Goal: Information Seeking & Learning: Learn about a topic

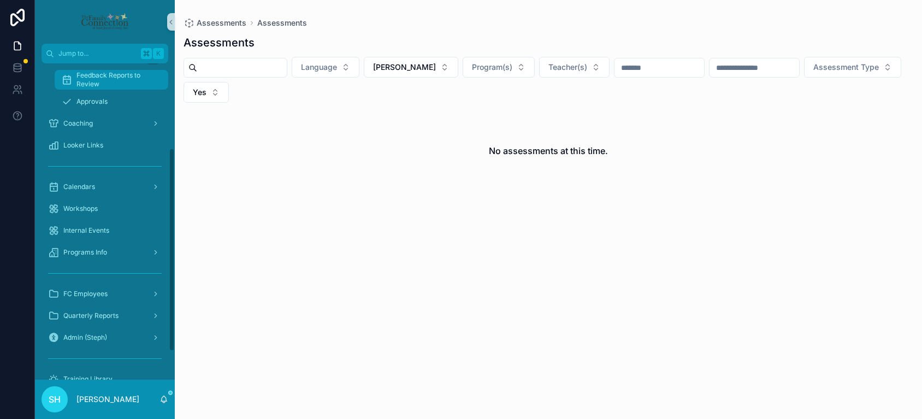
scroll to position [132, 0]
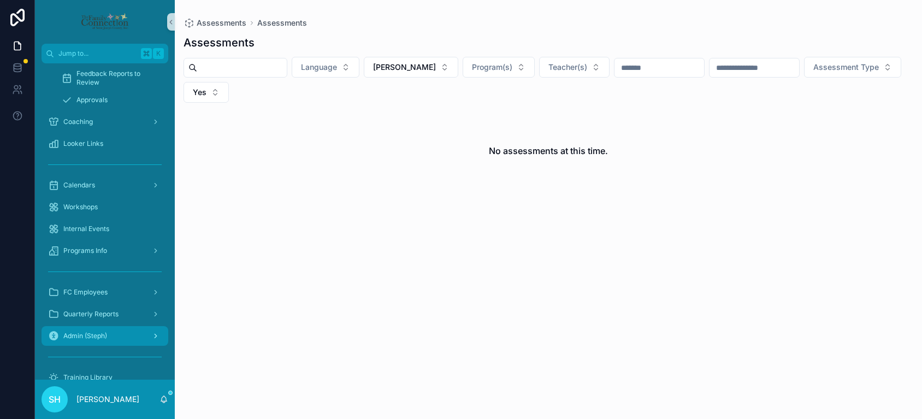
click at [90, 335] on span "Admin (Steph)" at bounding box center [85, 335] width 44 height 9
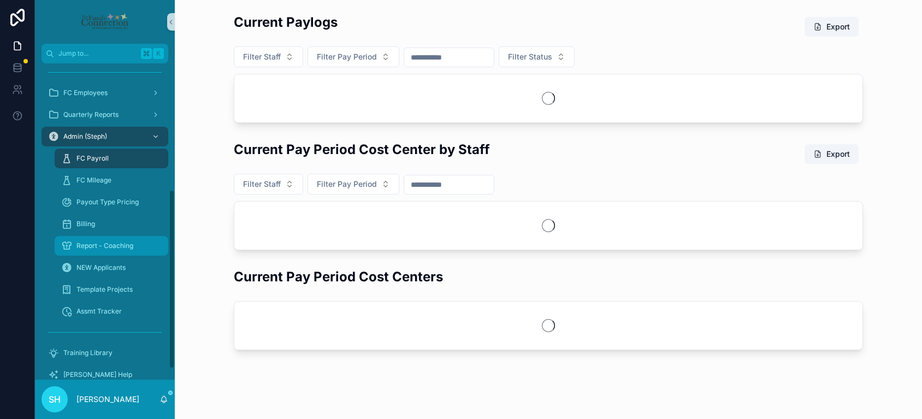
scroll to position [228, 0]
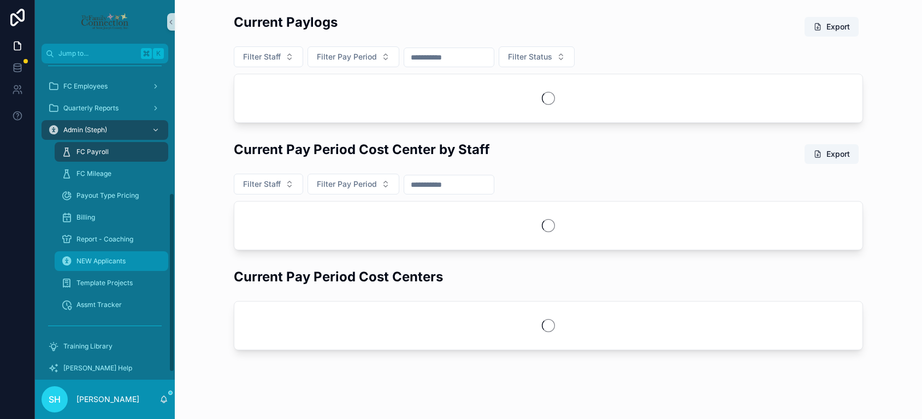
click at [82, 263] on span "NEW Applicants" at bounding box center [100, 261] width 49 height 9
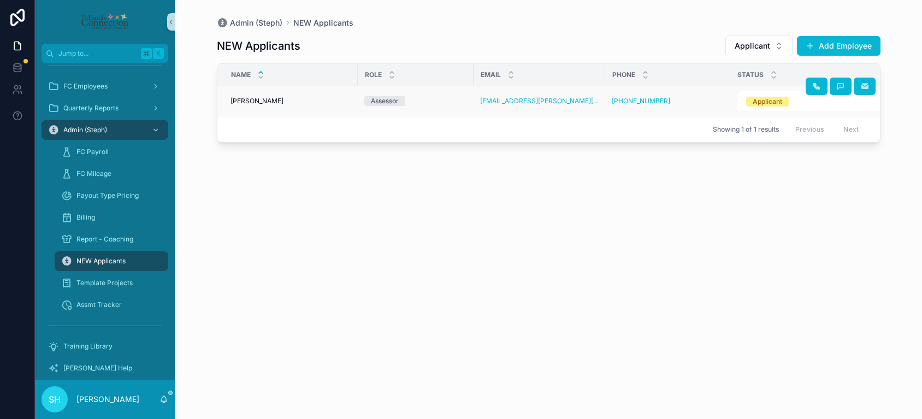
click at [268, 100] on span "Jennifer Lundin" at bounding box center [256, 101] width 53 height 9
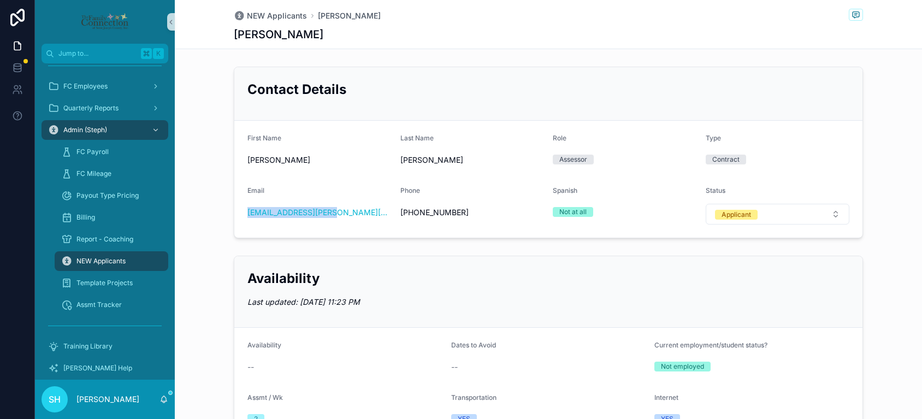
drag, startPoint x: 327, startPoint y: 213, endPoint x: 243, endPoint y: 217, distance: 84.2
click at [243, 217] on form "First Name Jennifer Last Name Lundin Role Assessor Type Contract Email jen.lund…" at bounding box center [548, 179] width 628 height 117
copy link "[EMAIL_ADDRESS][PERSON_NAME][DOMAIN_NAME]"
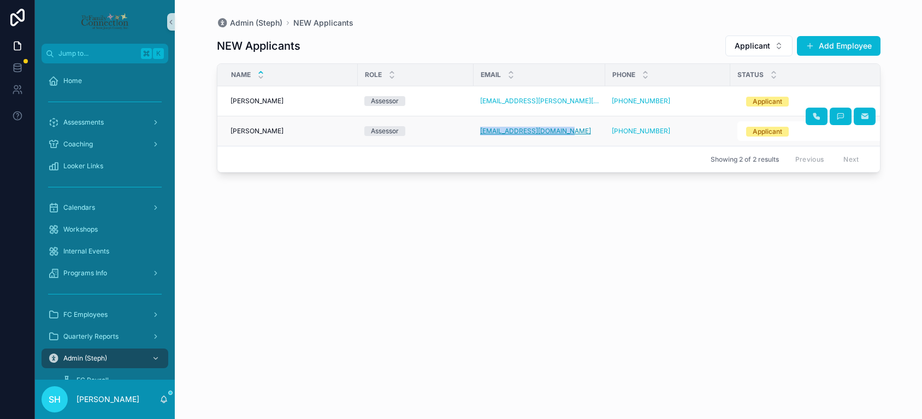
drag, startPoint x: 478, startPoint y: 132, endPoint x: 566, endPoint y: 135, distance: 88.5
click at [566, 135] on td "[EMAIL_ADDRESS][DOMAIN_NAME]" at bounding box center [539, 131] width 132 height 30
copy link "[EMAIL_ADDRESS][DOMAIN_NAME]"
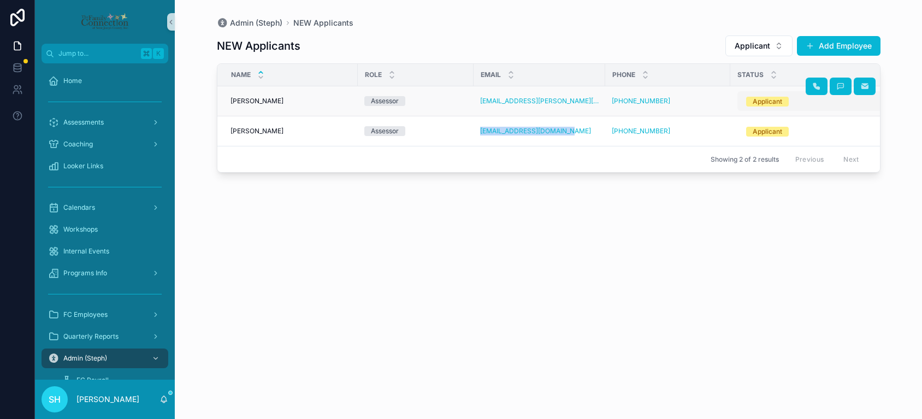
click at [872, 101] on button "Applicant" at bounding box center [817, 101] width 160 height 20
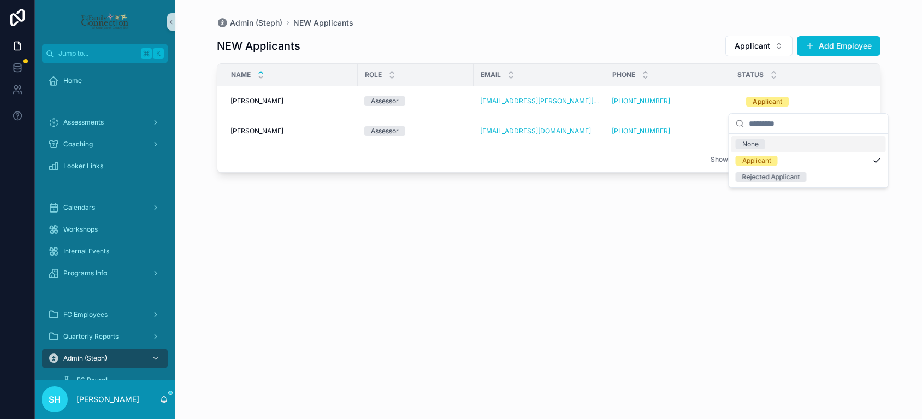
click at [898, 92] on div "Admin (Steph) NEW Applicants NEW Applicants Applicant Add Employee Name Role Em…" at bounding box center [548, 209] width 747 height 419
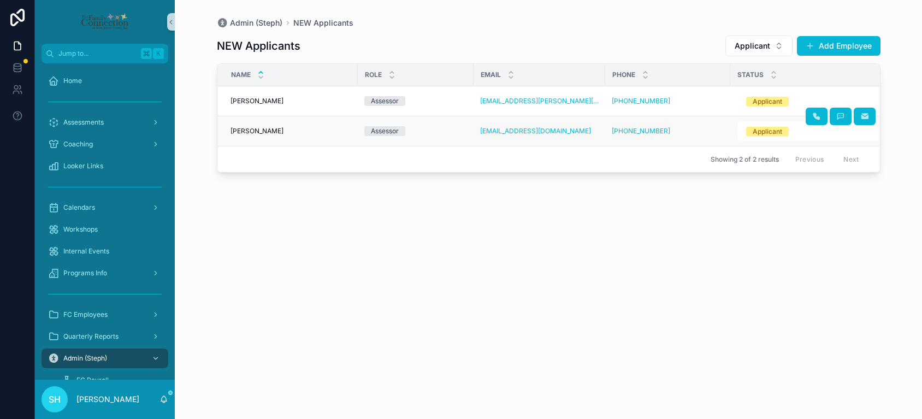
click at [874, 133] on td "scrollable content" at bounding box center [874, 131] width 1 height 30
click at [873, 100] on div "scrollable content" at bounding box center [840, 86] width 70 height 29
click at [874, 104] on td "scrollable content" at bounding box center [874, 101] width 1 height 30
click at [873, 98] on div "scrollable content" at bounding box center [840, 86] width 70 height 29
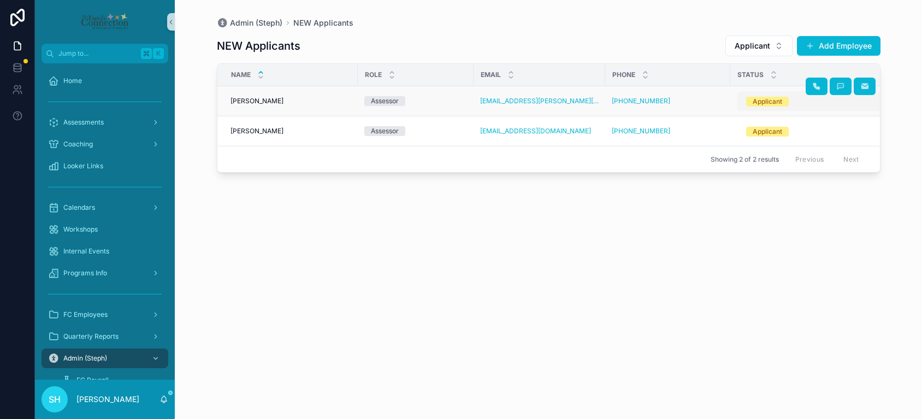
click at [750, 94] on button "Applicant" at bounding box center [817, 101] width 160 height 20
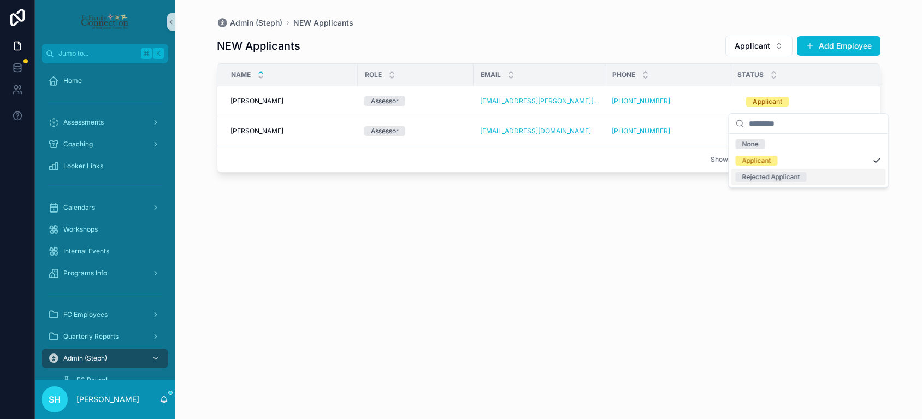
click at [756, 223] on div "NEW Applicants Applicant Add Employee Name Role Email Phone Status Availability…" at bounding box center [548, 216] width 663 height 377
click at [779, 44] on button "Applicant" at bounding box center [758, 45] width 67 height 21
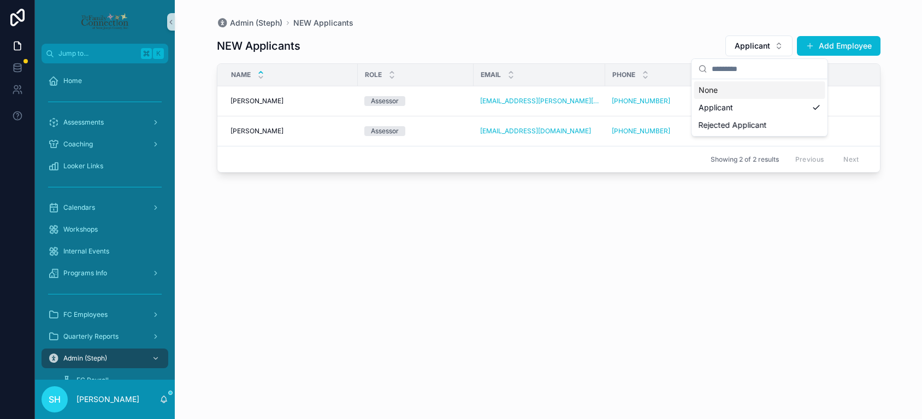
click at [669, 33] on div "NEW Applicants Applicant Add Employee Name Role Email Phone Status Availability…" at bounding box center [548, 216] width 663 height 377
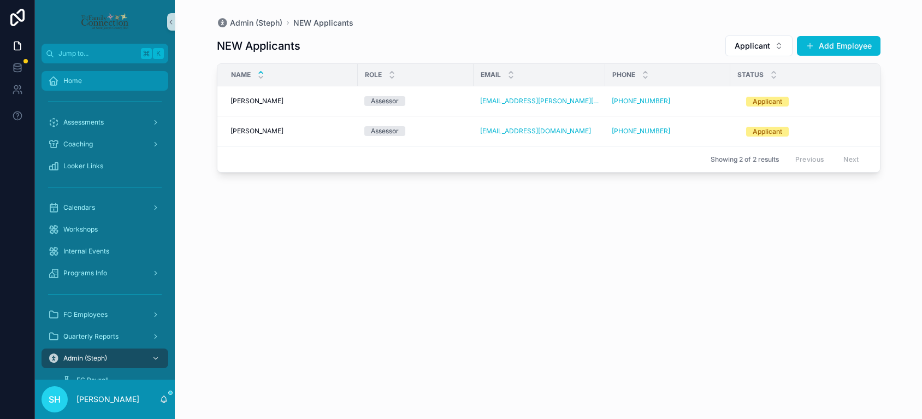
click at [75, 80] on span "Home" at bounding box center [72, 80] width 19 height 9
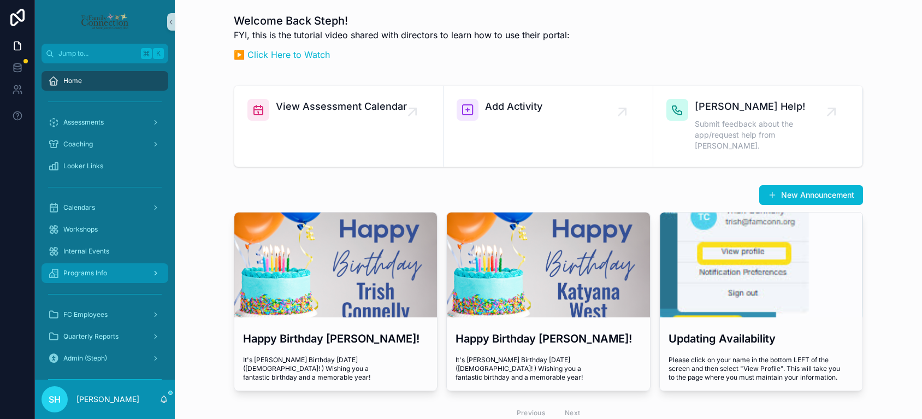
click at [93, 274] on span "Programs Info" at bounding box center [85, 273] width 44 height 9
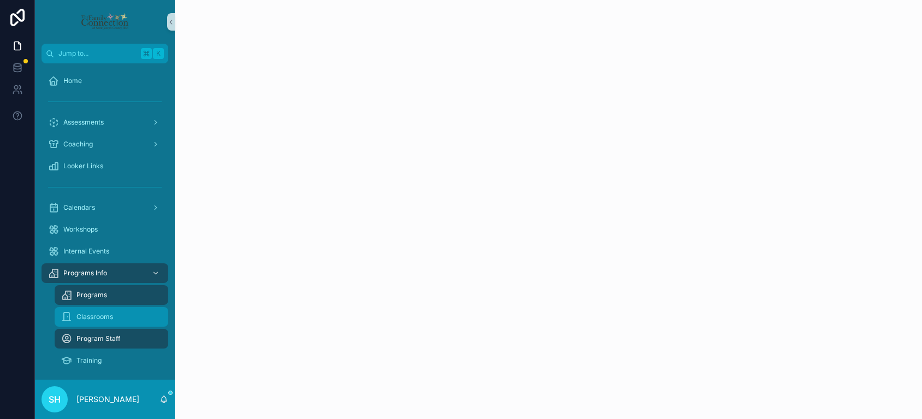
click at [94, 315] on span "Classrooms" at bounding box center [94, 316] width 37 height 9
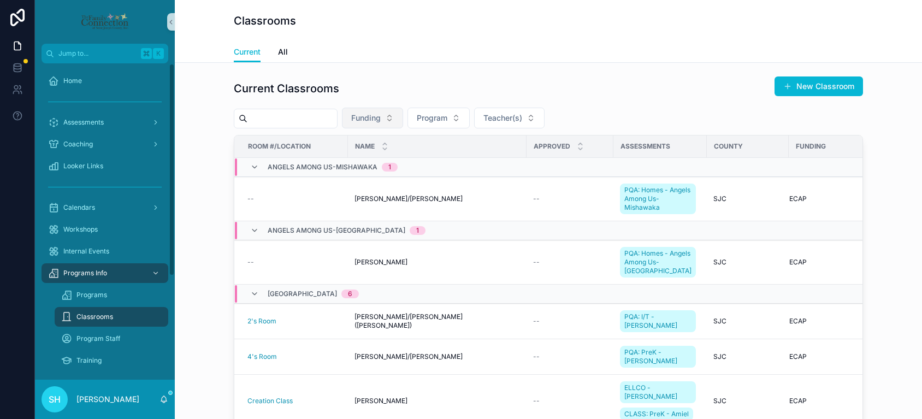
click at [403, 118] on button "Funding" at bounding box center [372, 118] width 61 height 21
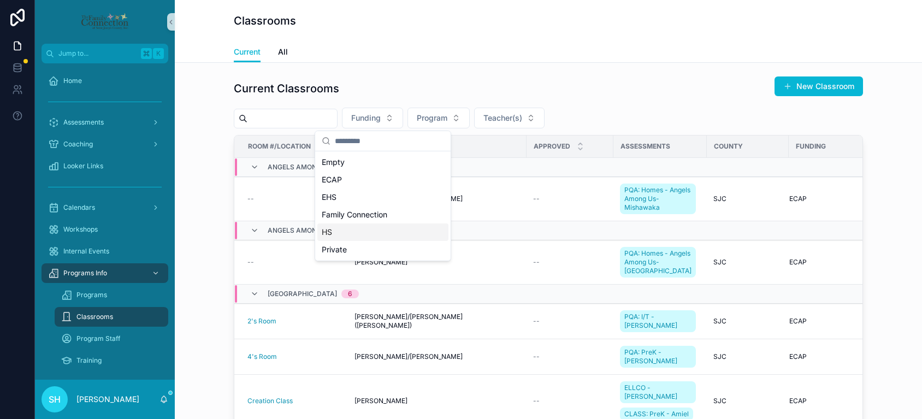
click at [331, 229] on span "HS" at bounding box center [327, 232] width 10 height 11
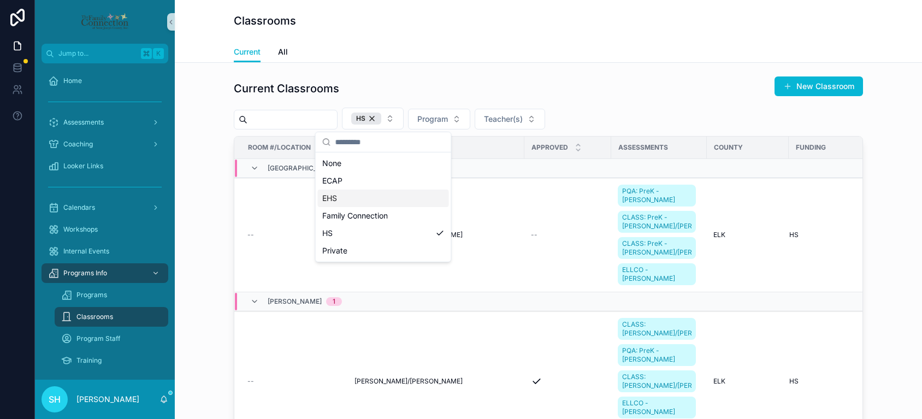
click at [329, 200] on span "EHS" at bounding box center [329, 198] width 15 height 11
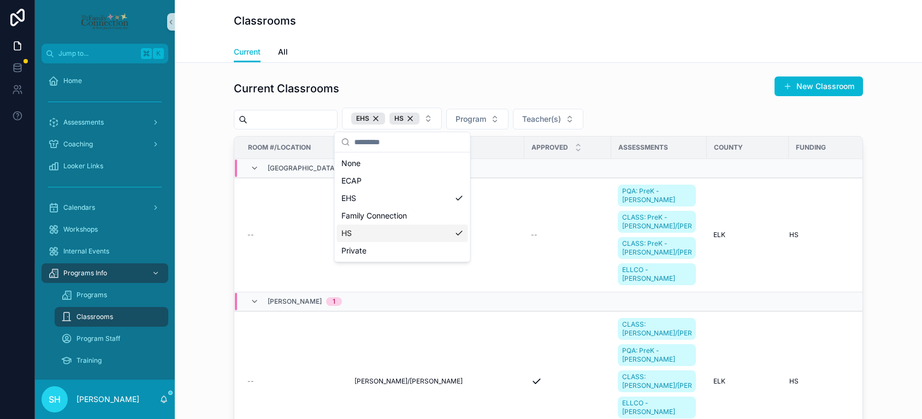
click at [656, 99] on div "Current Classrooms New Classroom" at bounding box center [548, 88] width 629 height 25
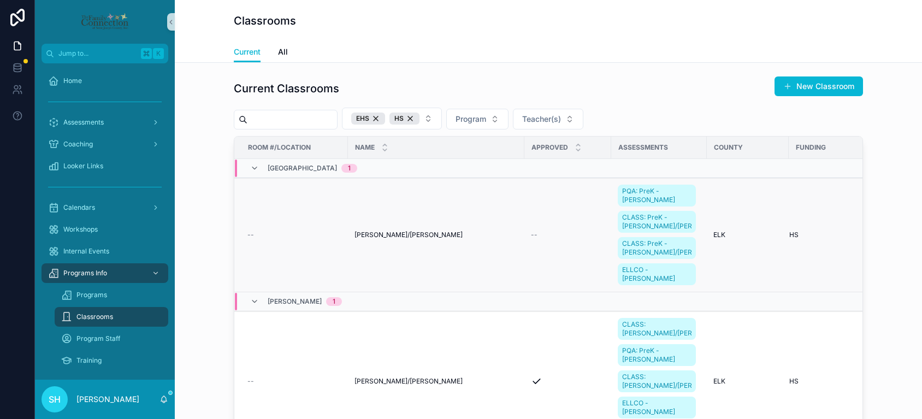
click at [467, 252] on td "Heather Ward/Jessica Barrios Heather Ward/Jessica Barrios" at bounding box center [436, 235] width 176 height 114
click at [307, 230] on div "--" at bounding box center [294, 234] width 94 height 9
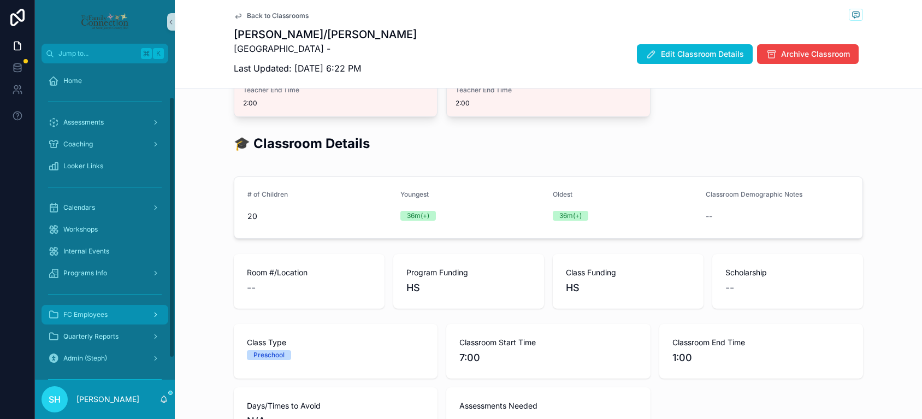
scroll to position [66, 0]
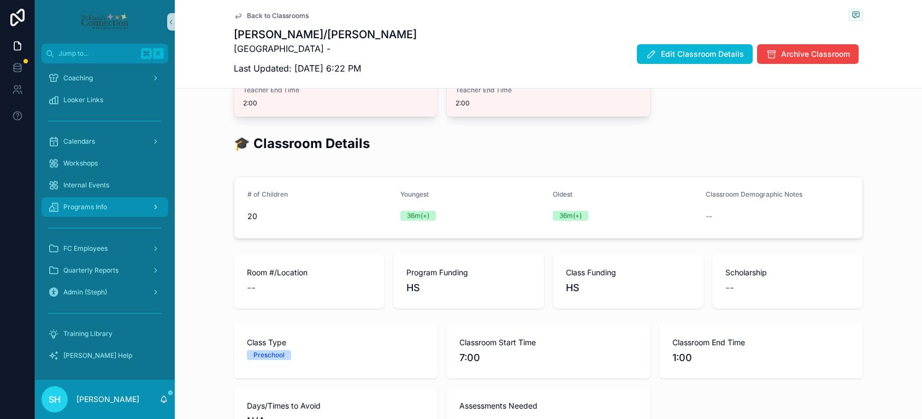
click at [87, 205] on span "Programs Info" at bounding box center [85, 207] width 44 height 9
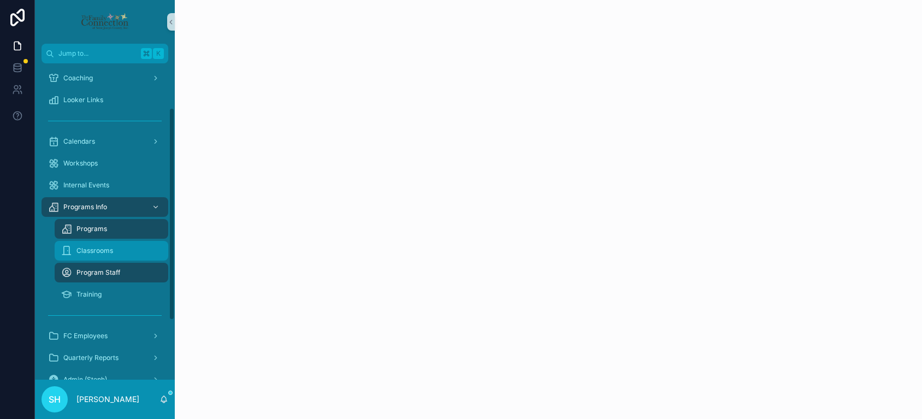
click at [109, 246] on span "Classrooms" at bounding box center [94, 250] width 37 height 9
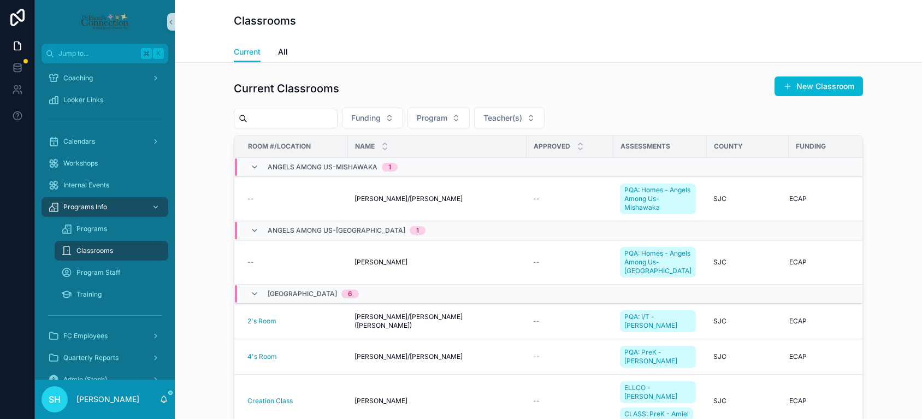
click at [304, 120] on input "scrollable content" at bounding box center [292, 118] width 90 height 15
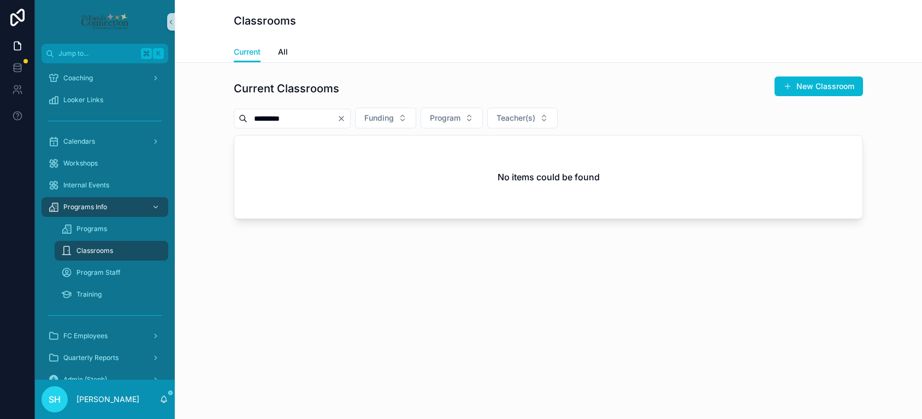
type input "*********"
click at [350, 114] on div "*********" at bounding box center [292, 119] width 117 height 20
click at [346, 118] on icon "Clear" at bounding box center [341, 118] width 9 height 9
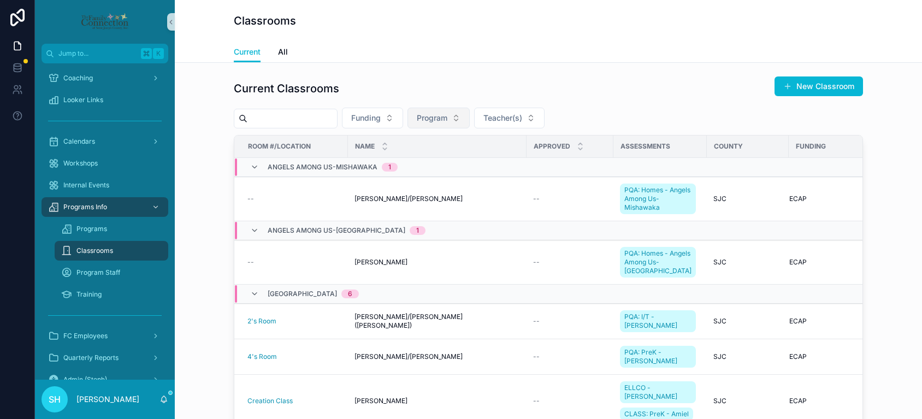
click at [467, 118] on button "Program" at bounding box center [438, 118] width 62 height 21
type input "*"
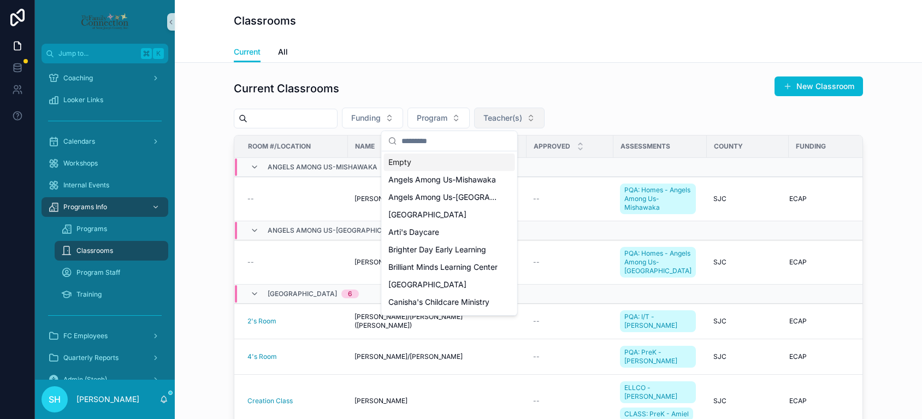
click at [522, 120] on span "Teacher(s)" at bounding box center [502, 117] width 39 height 11
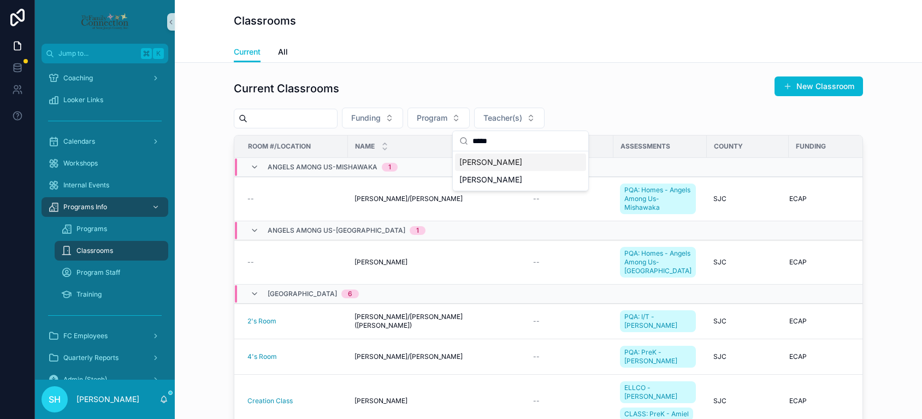
type input "*****"
click at [496, 167] on span "Tracy Baber" at bounding box center [490, 162] width 63 height 11
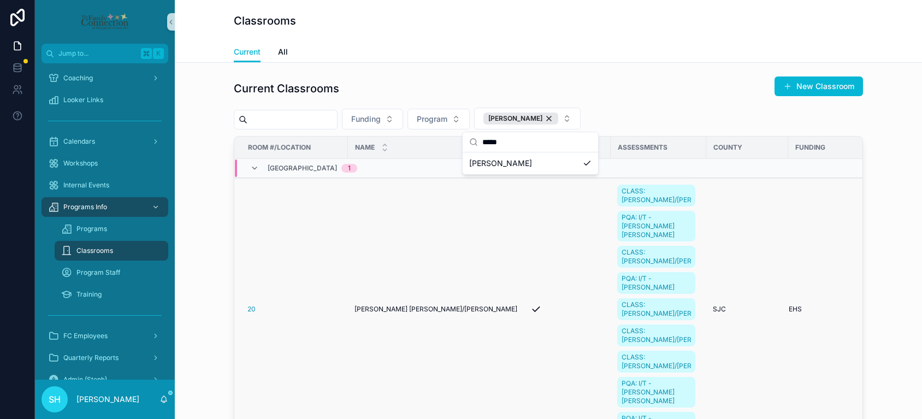
click at [370, 313] on span "Esperanza Rosales Blanco/Tracy Baber" at bounding box center [435, 309] width 163 height 9
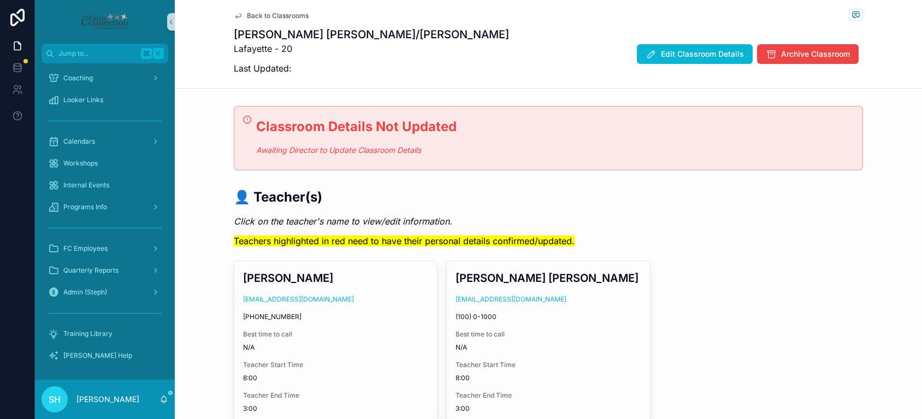
click at [370, 322] on div "Tracy Baber tbaber@headstartesj.com (574) 780-9747 Best time to call N/A Teache…" at bounding box center [335, 341] width 203 height 161
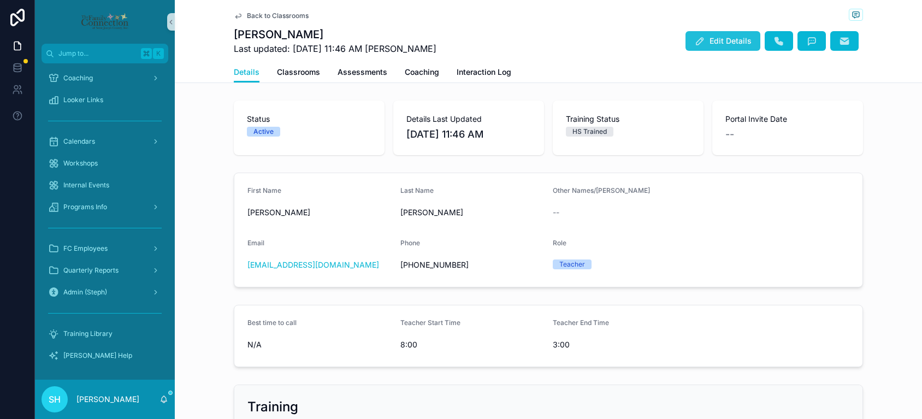
click at [724, 40] on span "Edit Details" at bounding box center [730, 40] width 42 height 11
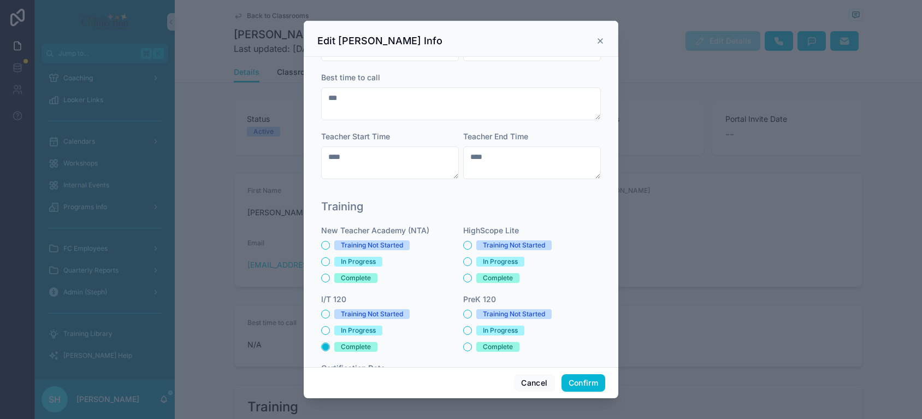
scroll to position [373, 0]
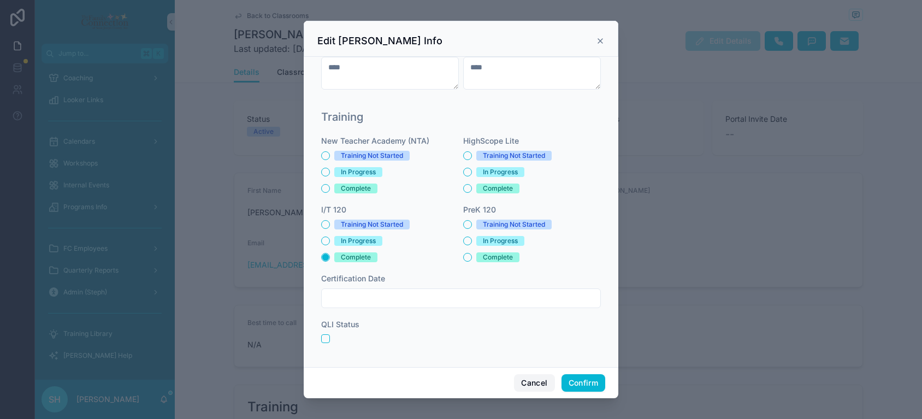
click at [534, 381] on button "Cancel" at bounding box center [534, 382] width 40 height 17
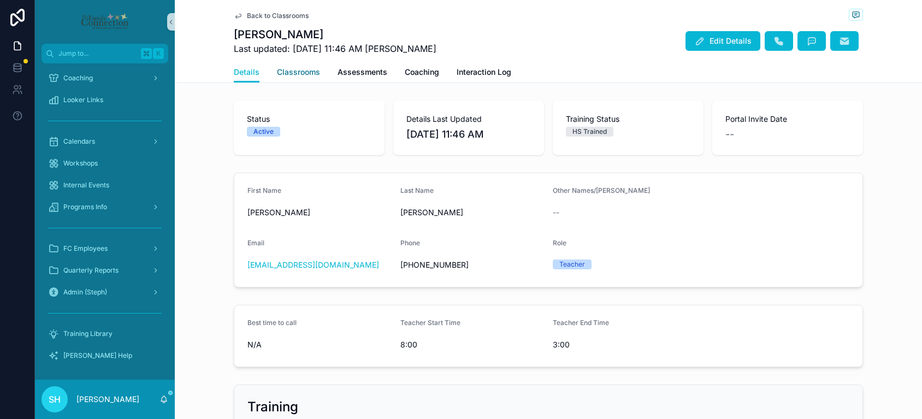
click at [304, 72] on span "Classrooms" at bounding box center [298, 72] width 43 height 11
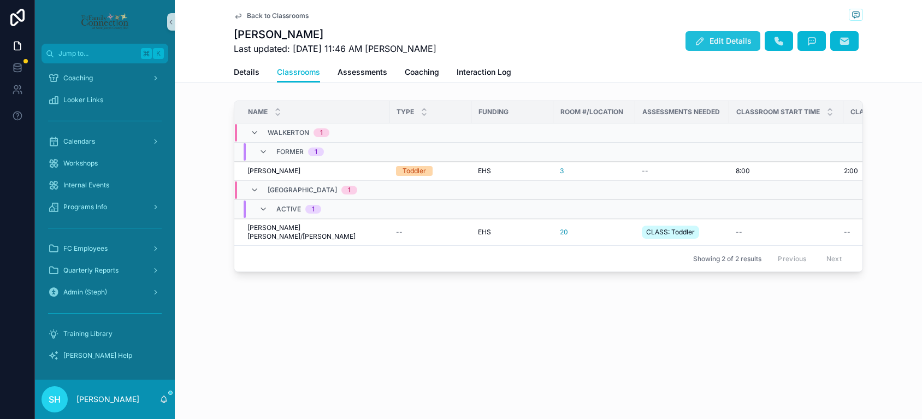
click at [721, 42] on span "Edit Details" at bounding box center [730, 40] width 42 height 11
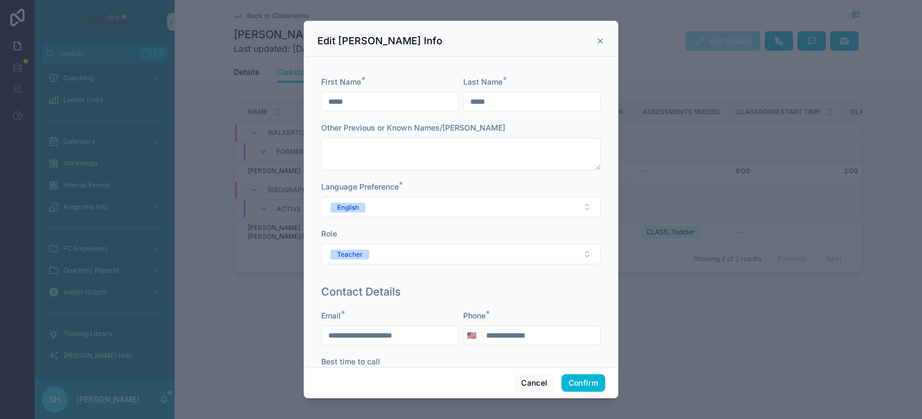
click at [595, 42] on div "Edit Tracy Baber's Info" at bounding box center [460, 40] width 287 height 13
click at [597, 41] on icon at bounding box center [600, 41] width 9 height 9
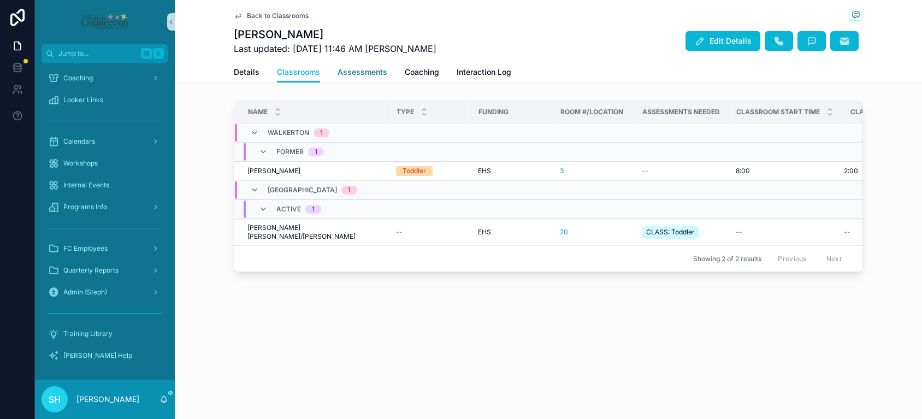
click at [357, 72] on span "Assessments" at bounding box center [362, 72] width 50 height 11
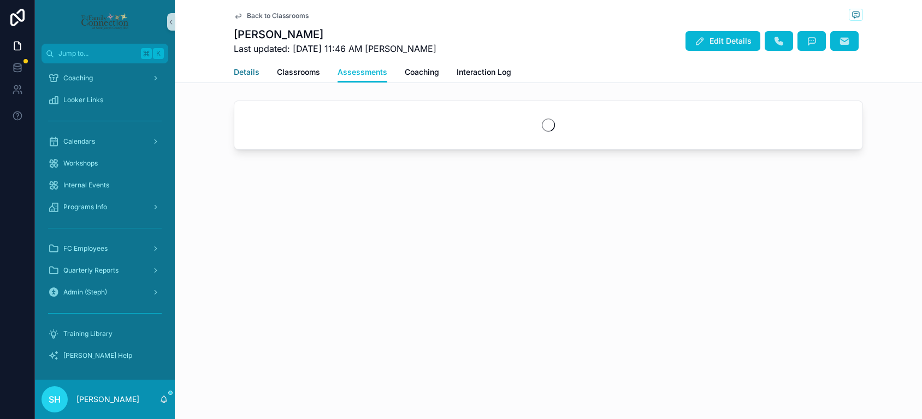
click at [234, 70] on span "Details" at bounding box center [247, 72] width 26 height 11
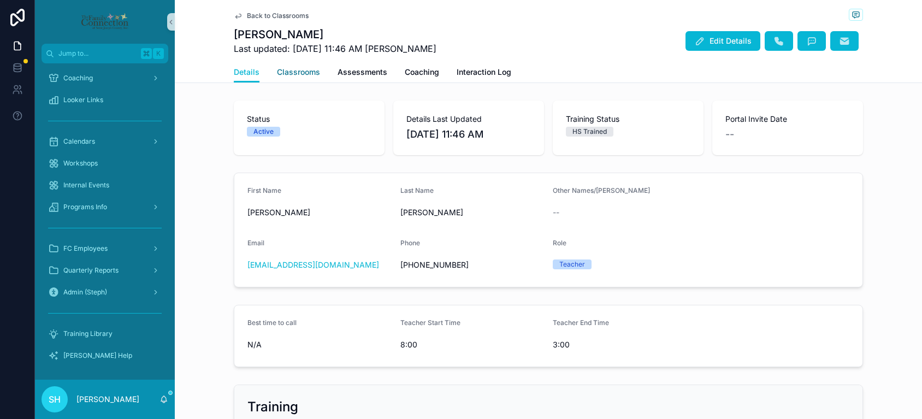
click at [296, 68] on span "Classrooms" at bounding box center [298, 72] width 43 height 11
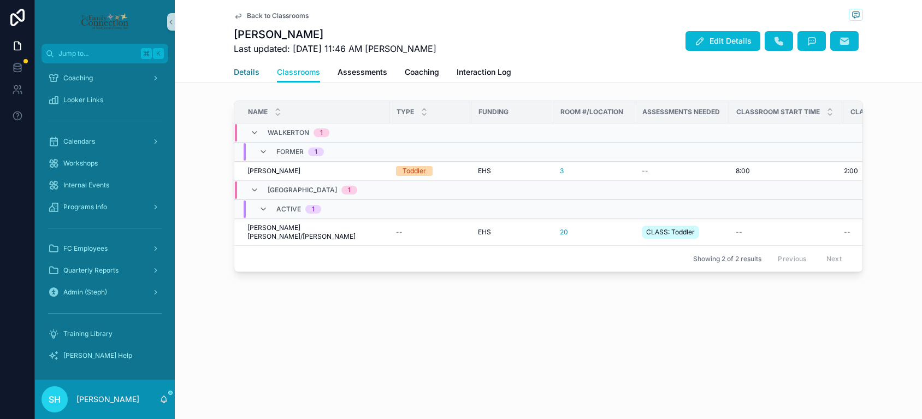
click at [245, 68] on span "Details" at bounding box center [247, 72] width 26 height 11
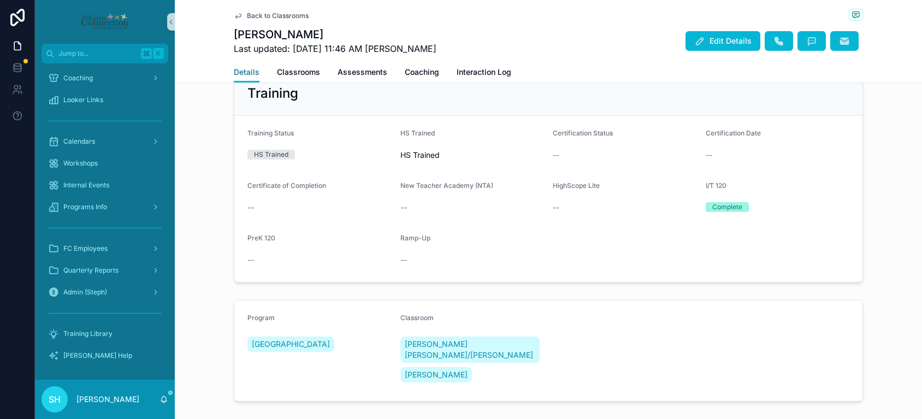
scroll to position [370, 0]
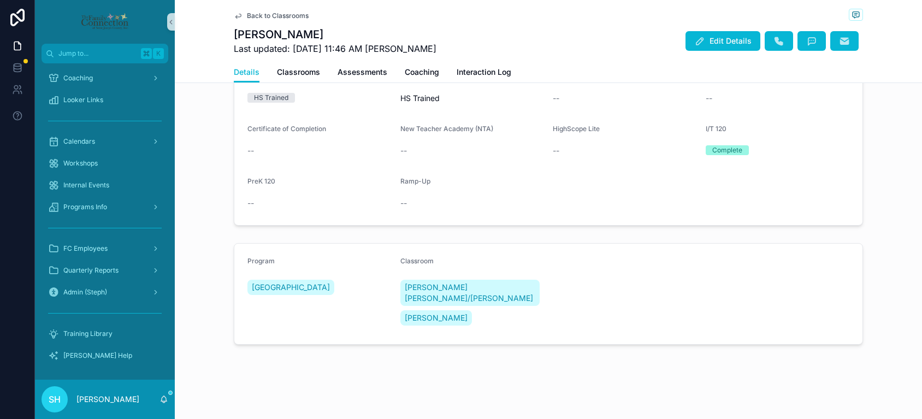
click at [333, 307] on div "Program Lafayette" at bounding box center [319, 294] width 144 height 74
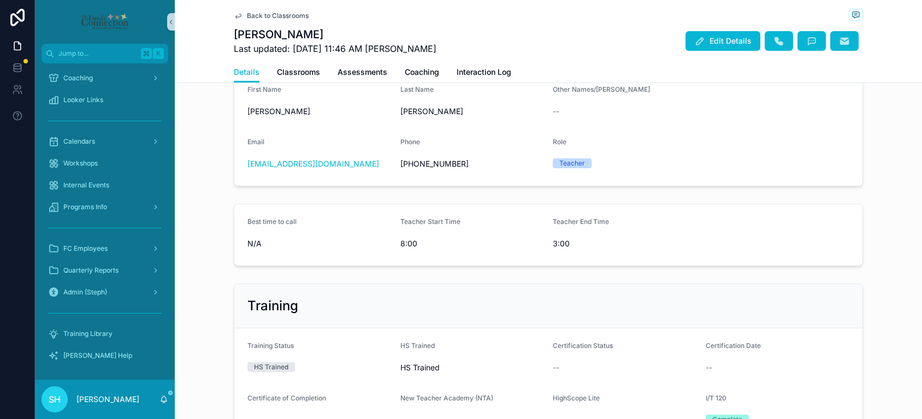
scroll to position [0, 0]
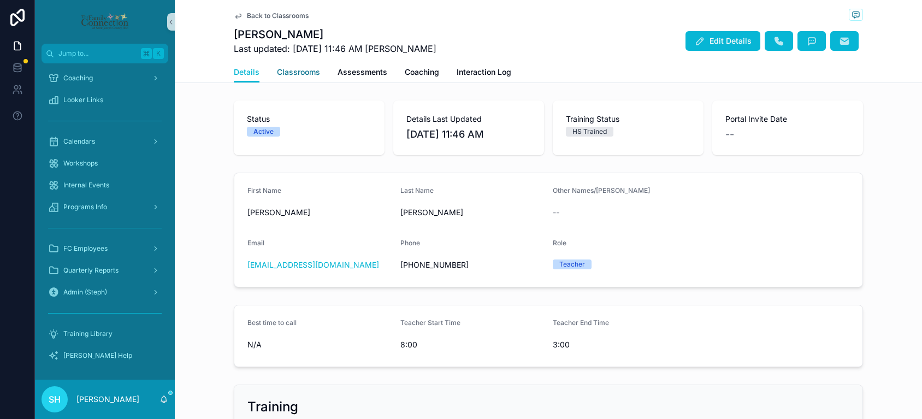
click at [304, 75] on span "Classrooms" at bounding box center [298, 72] width 43 height 11
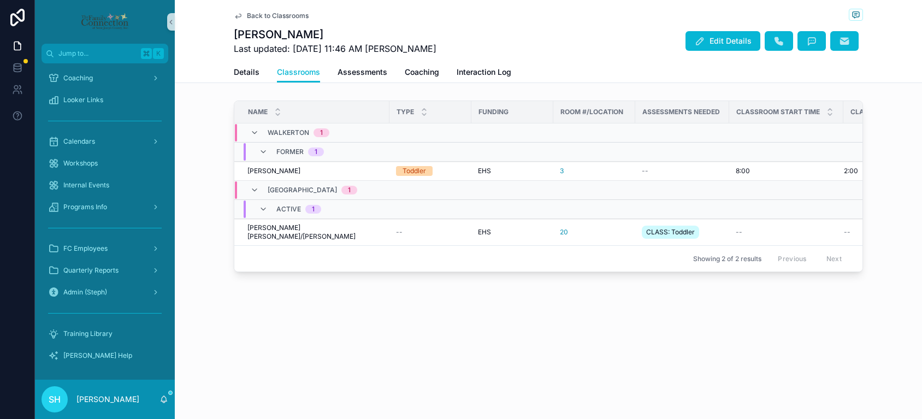
click at [281, 190] on span "Lafayette" at bounding box center [302, 190] width 69 height 9
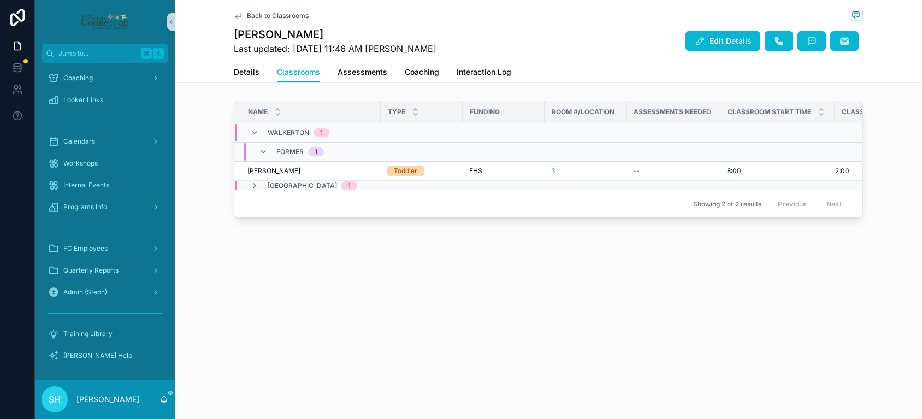
click at [280, 185] on span "Lafayette" at bounding box center [302, 185] width 69 height 9
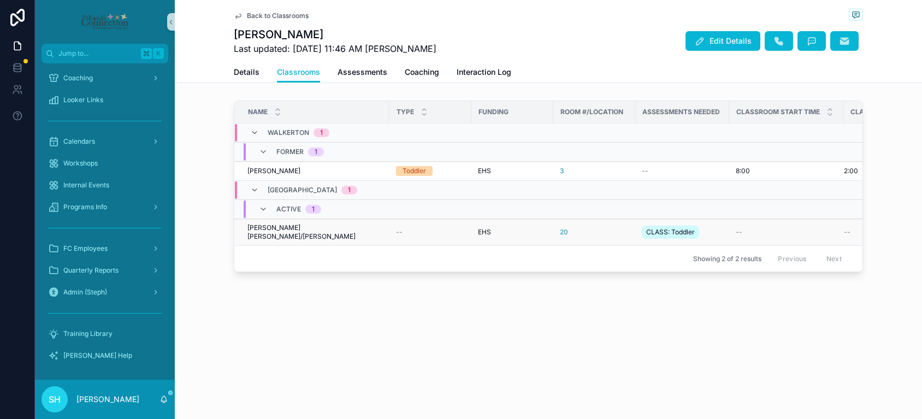
click at [288, 230] on span "Esperanza Rosales Blanco/Tracy Baber" at bounding box center [314, 231] width 135 height 17
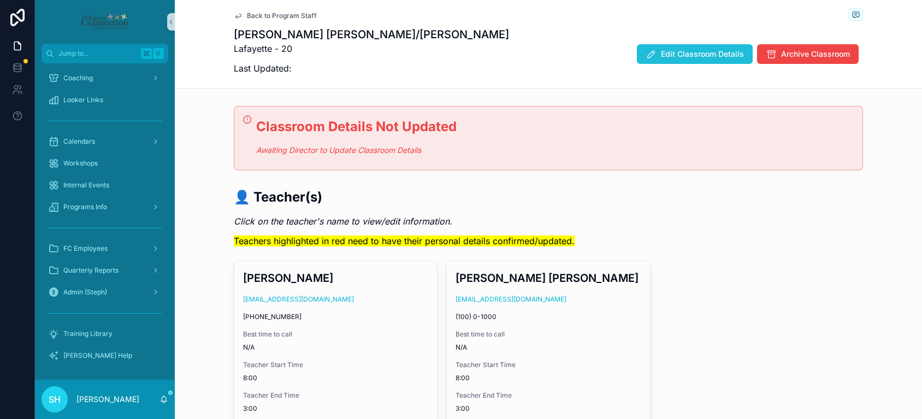
click at [717, 48] on button "Edit Classroom Details" at bounding box center [695, 54] width 116 height 20
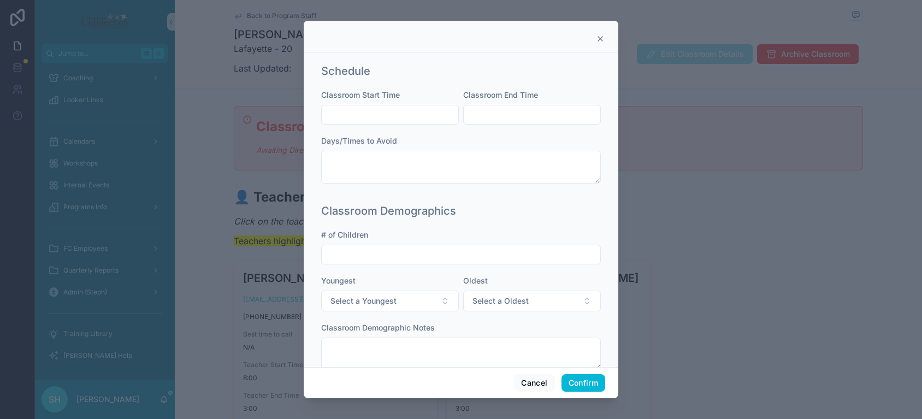
scroll to position [344, 0]
click at [530, 382] on button "Cancel" at bounding box center [534, 382] width 40 height 17
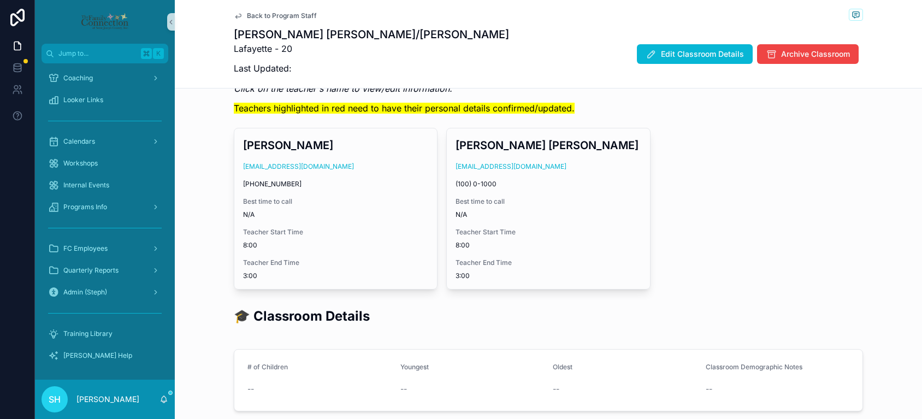
scroll to position [131, 0]
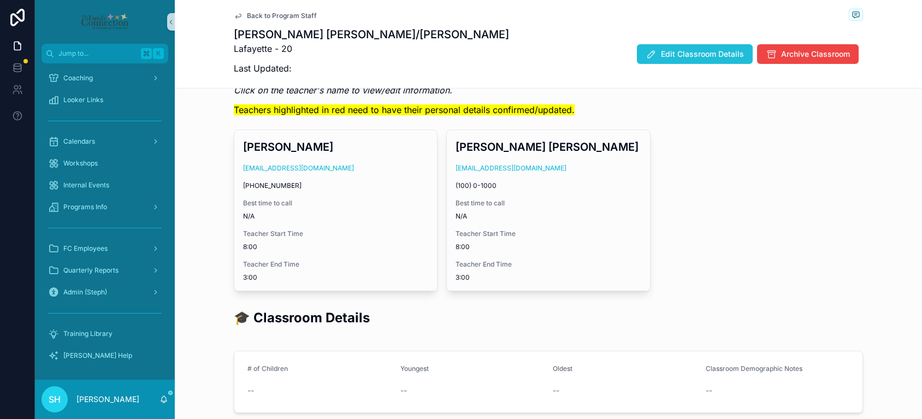
click at [681, 51] on span "Edit Classroom Details" at bounding box center [702, 54] width 83 height 11
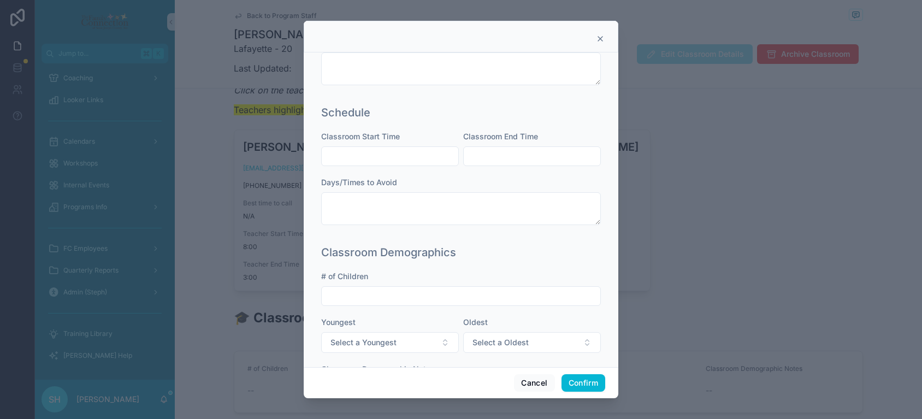
scroll to position [370, 0]
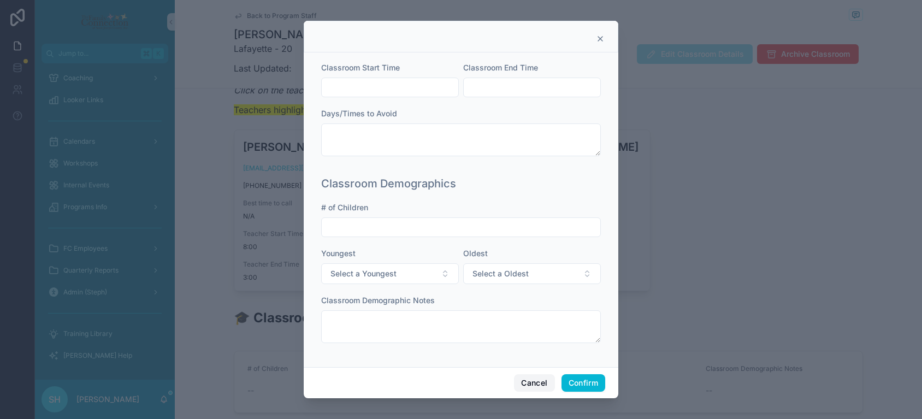
click at [533, 381] on button "Cancel" at bounding box center [534, 382] width 40 height 17
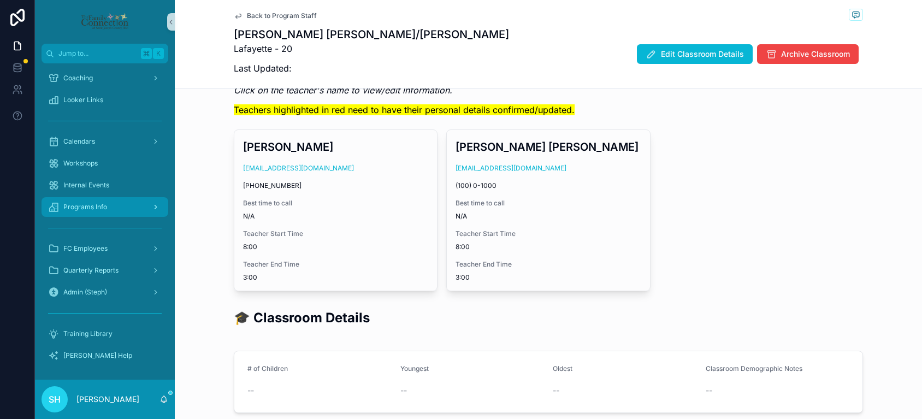
click at [95, 211] on span "Programs Info" at bounding box center [85, 207] width 44 height 9
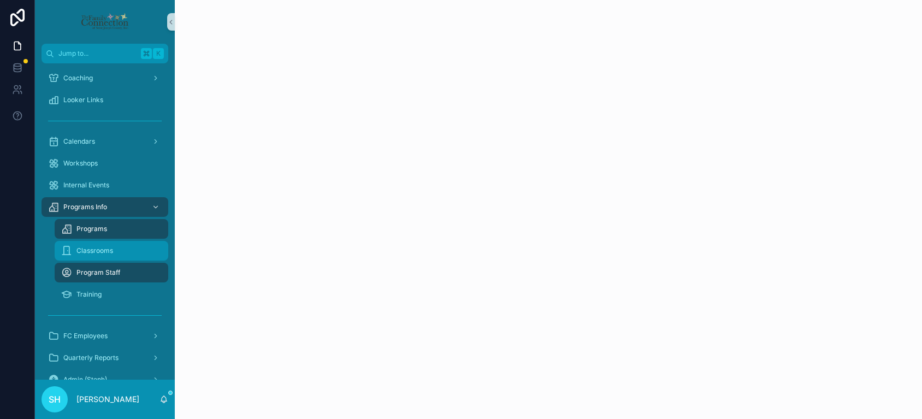
click at [96, 247] on span "Classrooms" at bounding box center [94, 250] width 37 height 9
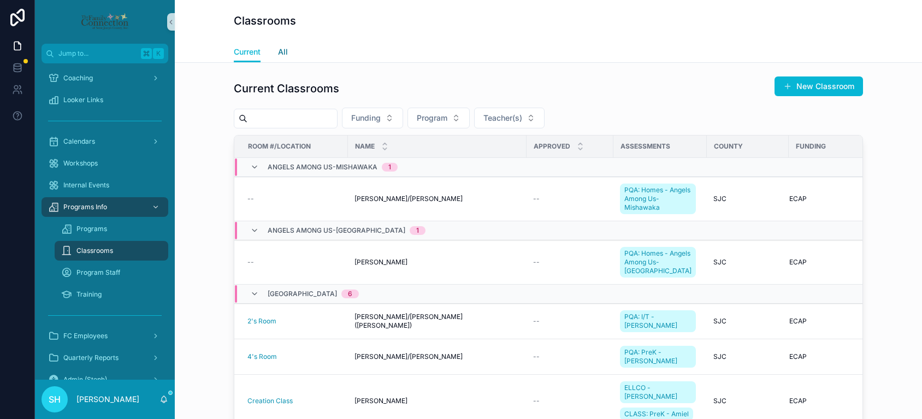
click at [282, 51] on span "All" at bounding box center [283, 51] width 10 height 11
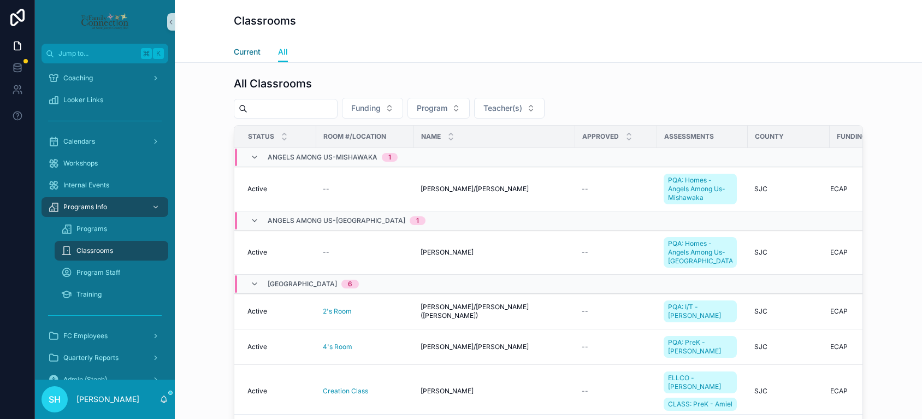
click at [254, 52] on span "Current" at bounding box center [247, 51] width 27 height 11
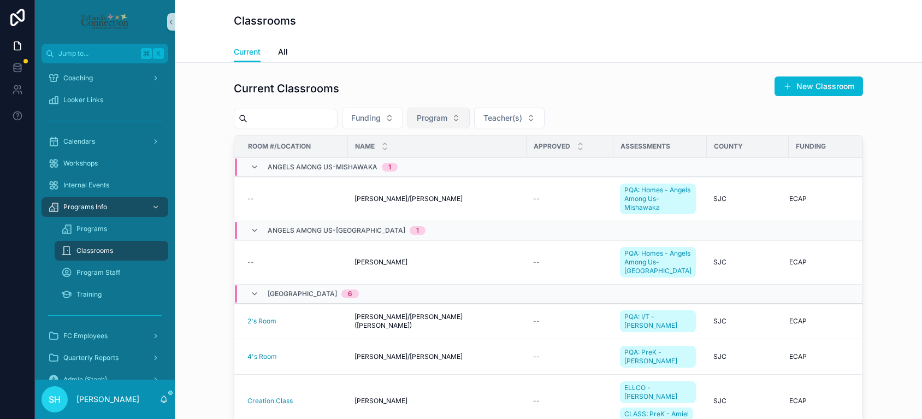
click at [467, 119] on button "Program" at bounding box center [438, 118] width 62 height 21
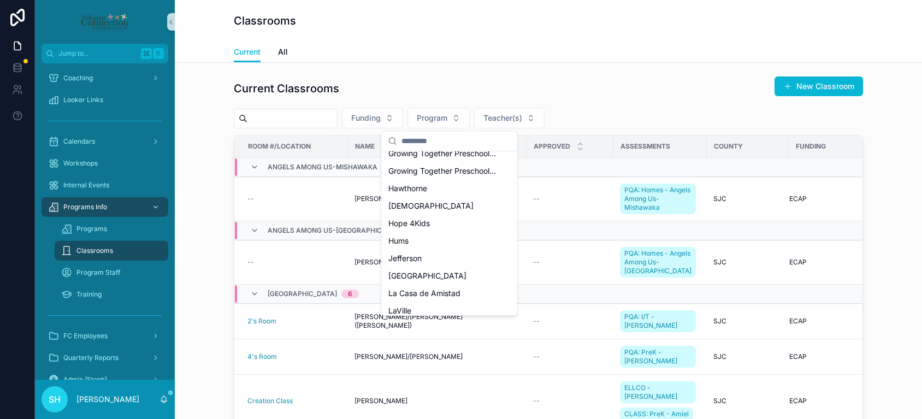
scroll to position [586, 0]
click at [460, 120] on button "Program" at bounding box center [438, 118] width 62 height 21
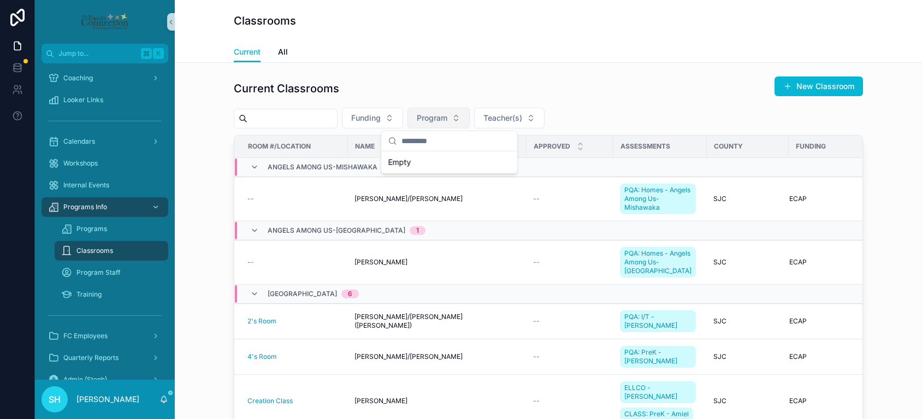
scroll to position [0, 0]
click at [401, 110] on button "Funding" at bounding box center [372, 118] width 61 height 21
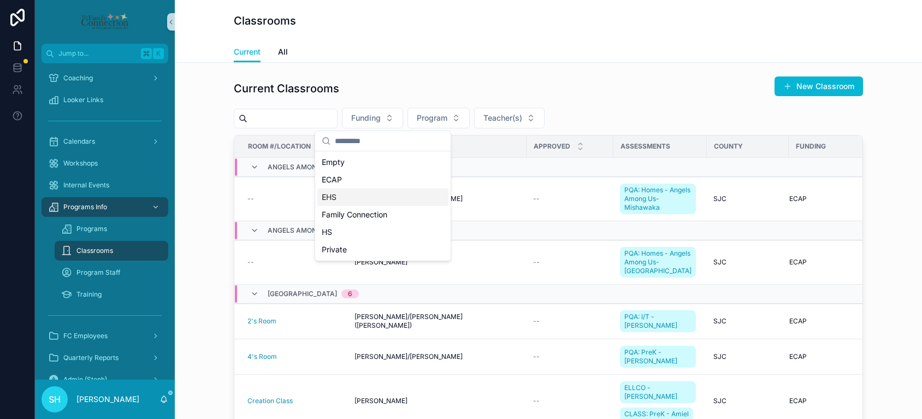
click at [342, 200] on div "EHS" at bounding box center [382, 196] width 131 height 17
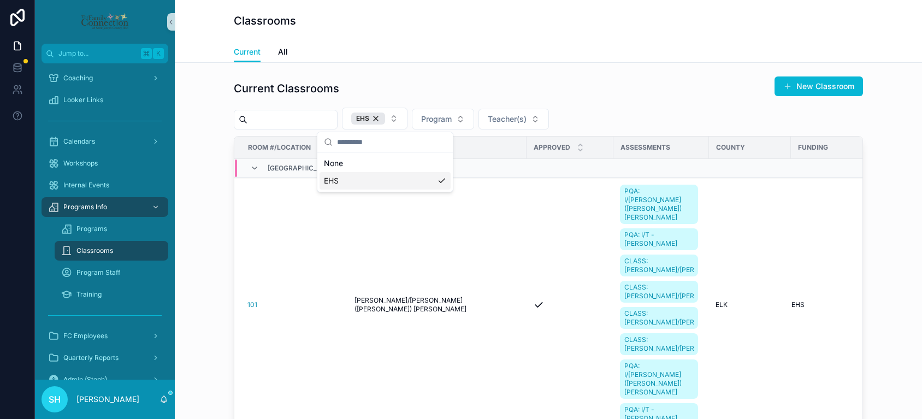
click at [205, 214] on div "Current Classrooms New Classroom EHS Program Teacher(s) Room #/Location Name Ap…" at bounding box center [547, 264] width 729 height 384
click at [251, 300] on span "101" at bounding box center [252, 304] width 10 height 9
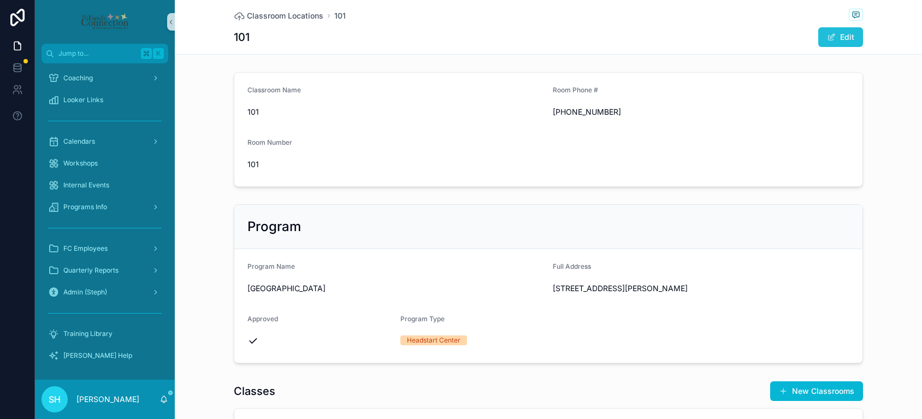
click at [845, 38] on button "Edit" at bounding box center [840, 37] width 45 height 20
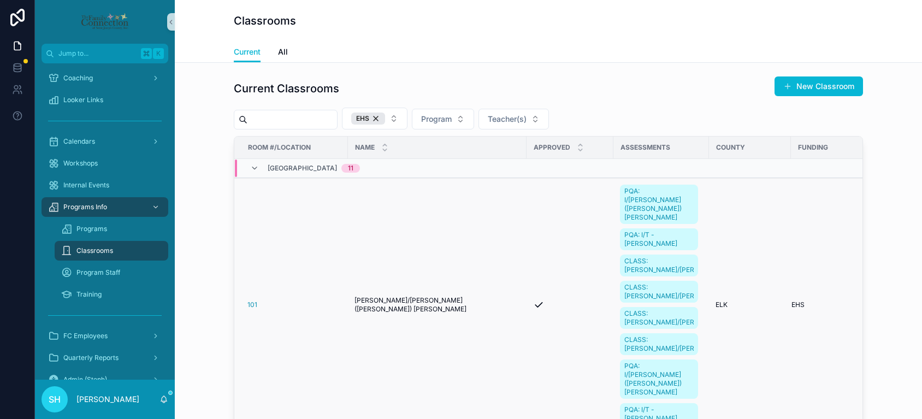
click at [439, 296] on span "Pam Boyle/Elizabeth (Betty) Shea" at bounding box center [436, 304] width 165 height 17
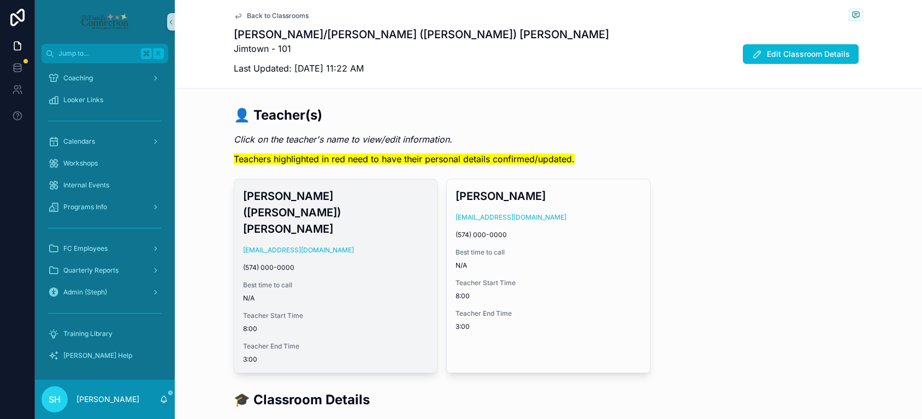
click at [371, 281] on span "Best time to call" at bounding box center [335, 285] width 185 height 9
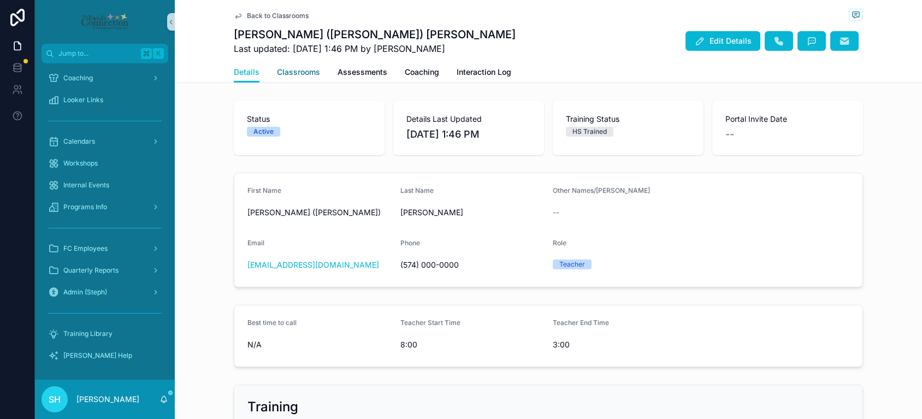
click at [305, 72] on span "Classrooms" at bounding box center [298, 72] width 43 height 11
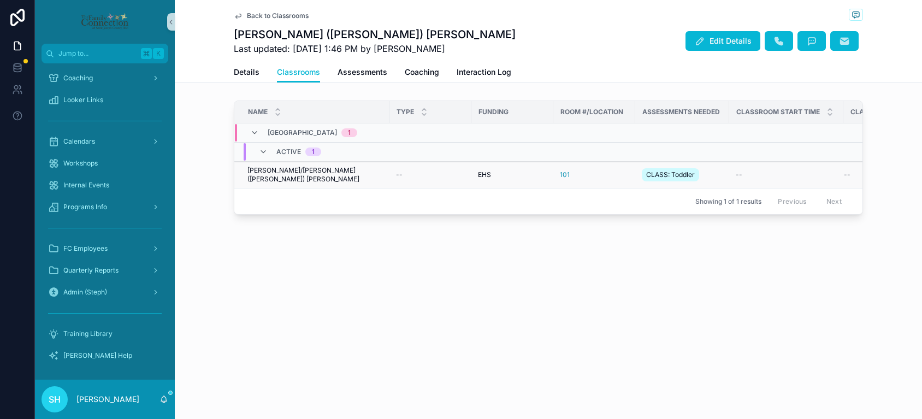
click at [284, 175] on span "Pam Boyle/Elizabeth (Betty) Shea" at bounding box center [314, 174] width 135 height 17
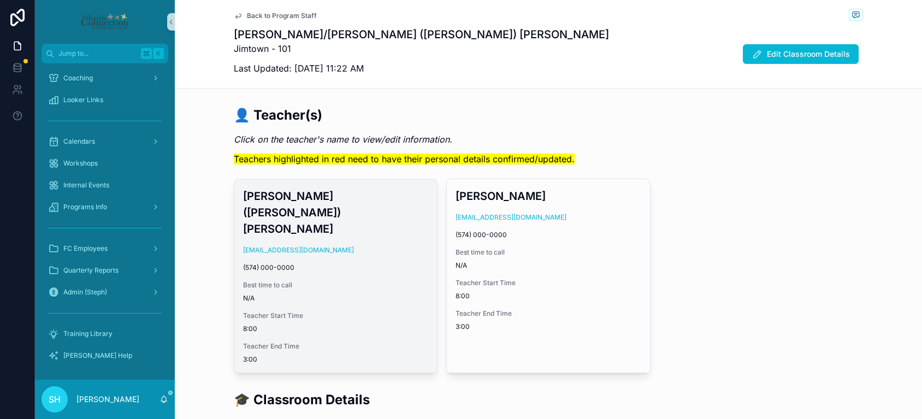
click at [375, 242] on div "Elizabeth (Betty) Shea eshea@headstartesj.com (574) 000-0000 Best time to call …" at bounding box center [335, 275] width 203 height 193
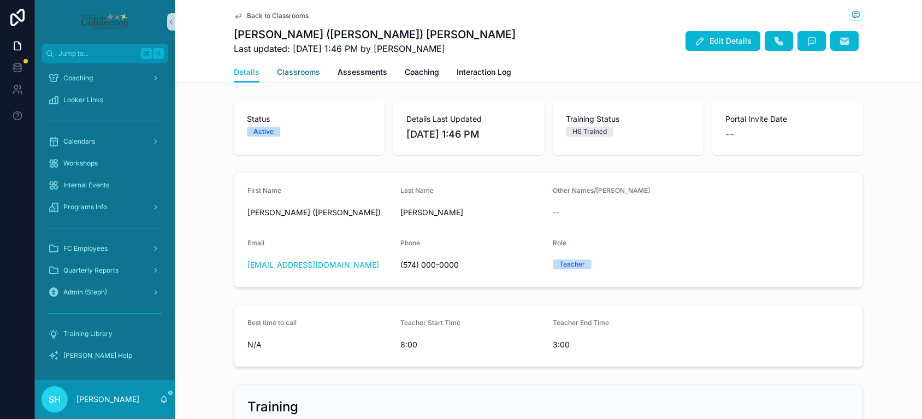
click at [307, 75] on span "Classrooms" at bounding box center [298, 72] width 43 height 11
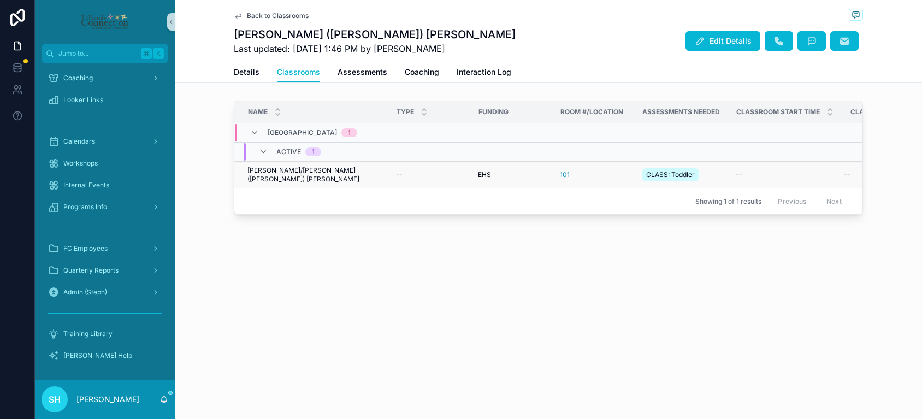
click at [299, 177] on span "Pam Boyle/Elizabeth (Betty) Shea" at bounding box center [314, 174] width 135 height 17
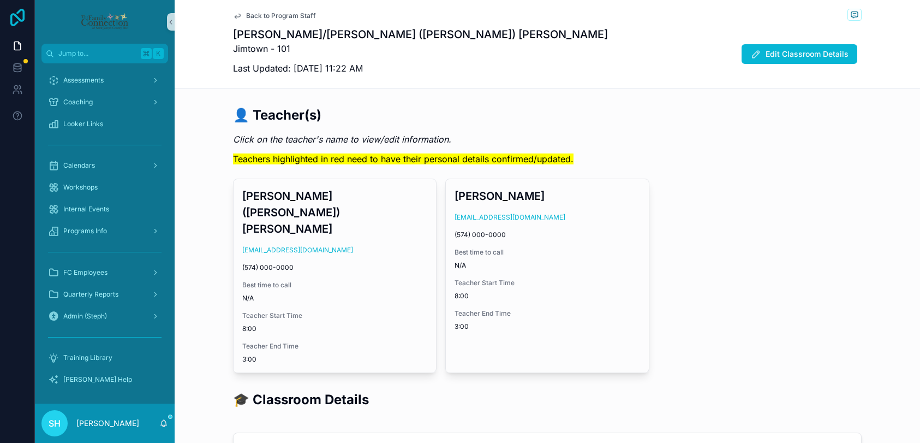
scroll to position [42, 0]
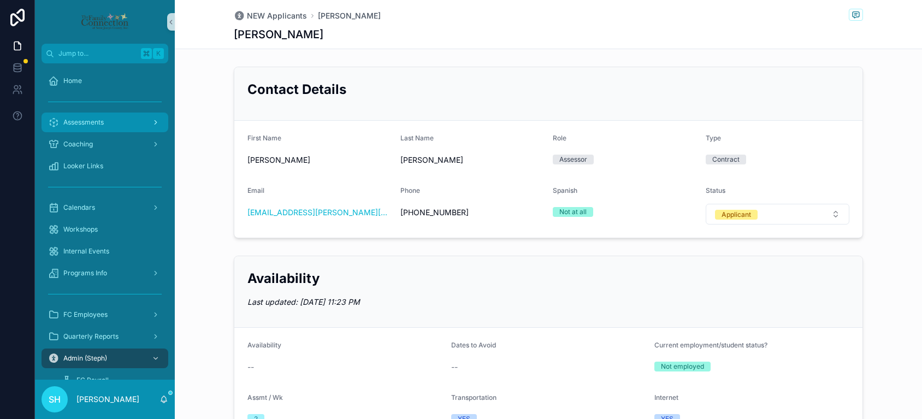
click at [99, 123] on span "Assessments" at bounding box center [83, 122] width 40 height 9
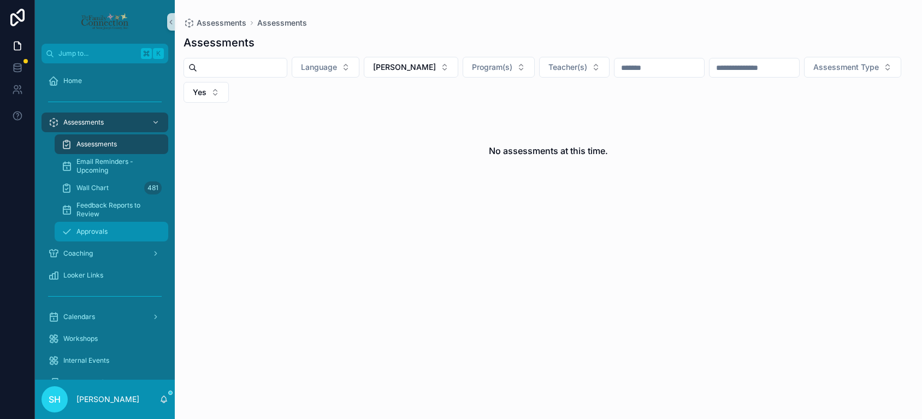
click at [94, 235] on span "Approvals" at bounding box center [91, 231] width 31 height 9
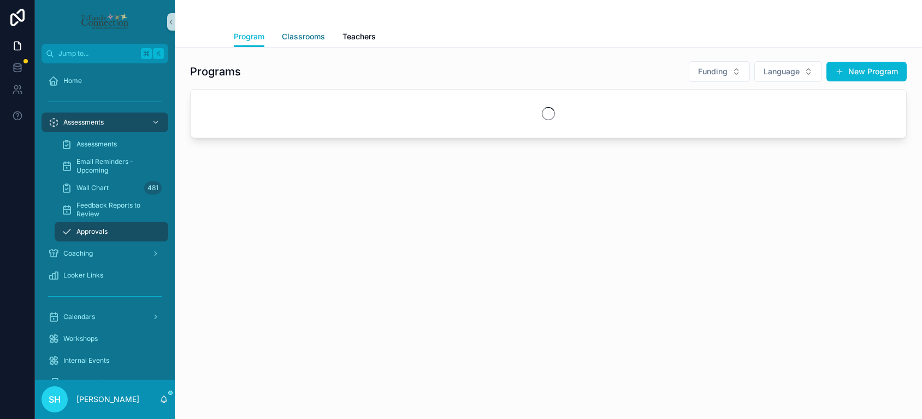
click at [313, 36] on span "Classrooms" at bounding box center [303, 36] width 43 height 11
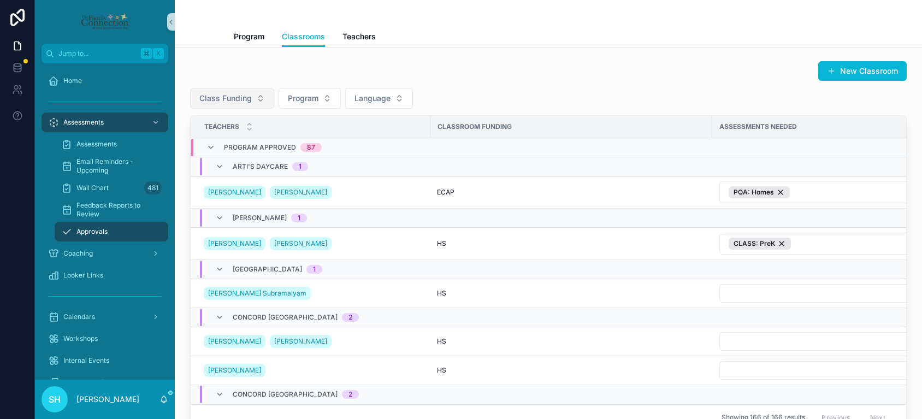
click at [261, 96] on button "Class Funding" at bounding box center [232, 98] width 84 height 21
type input "***"
click at [175, 143] on span "EHS" at bounding box center [177, 142] width 15 height 11
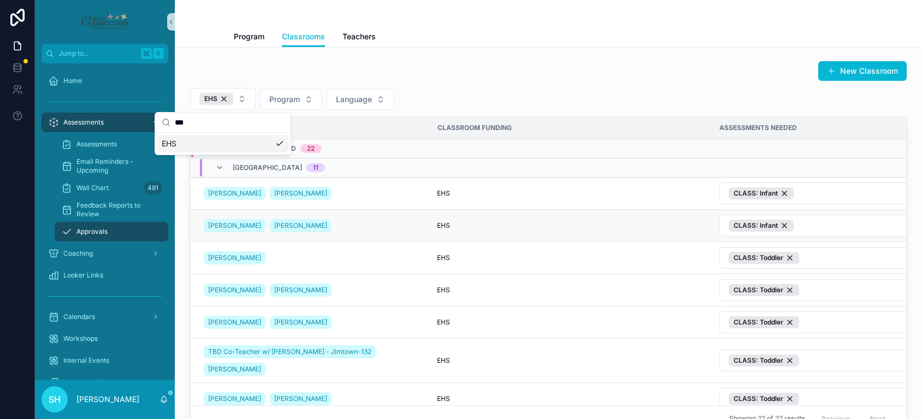
scroll to position [165, 0]
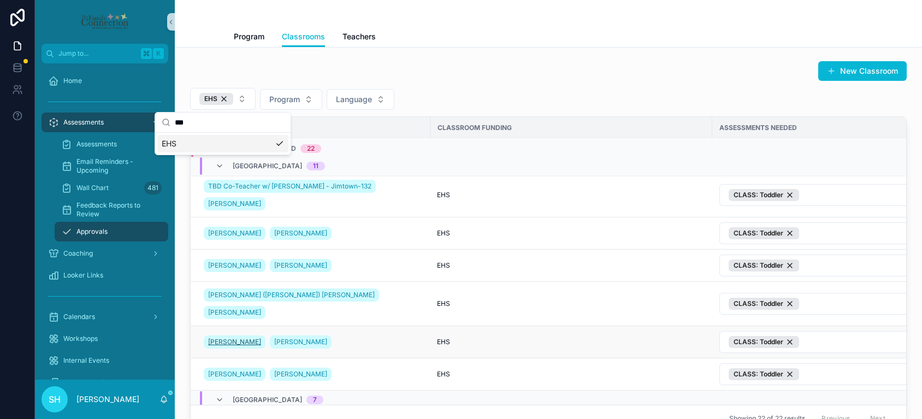
click at [229, 337] on span "Rhonda McGhee" at bounding box center [234, 341] width 53 height 9
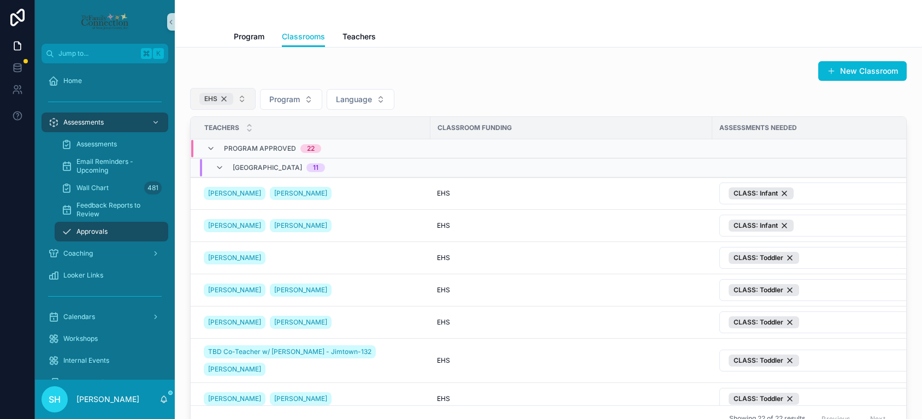
click at [225, 100] on div "EHS" at bounding box center [216, 99] width 34 height 12
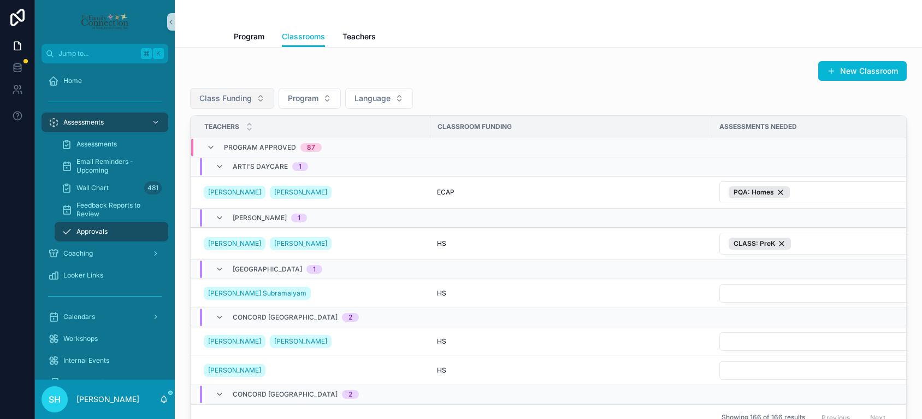
click at [225, 100] on span "Class Funding" at bounding box center [225, 98] width 52 height 11
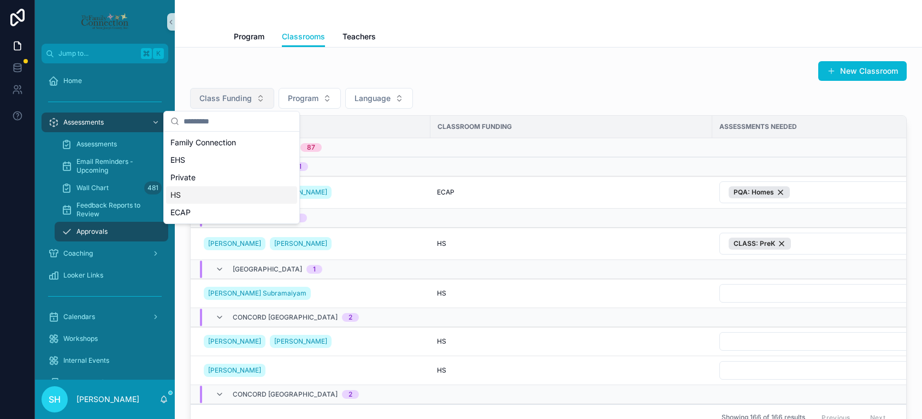
click at [186, 197] on div "HS" at bounding box center [231, 194] width 131 height 17
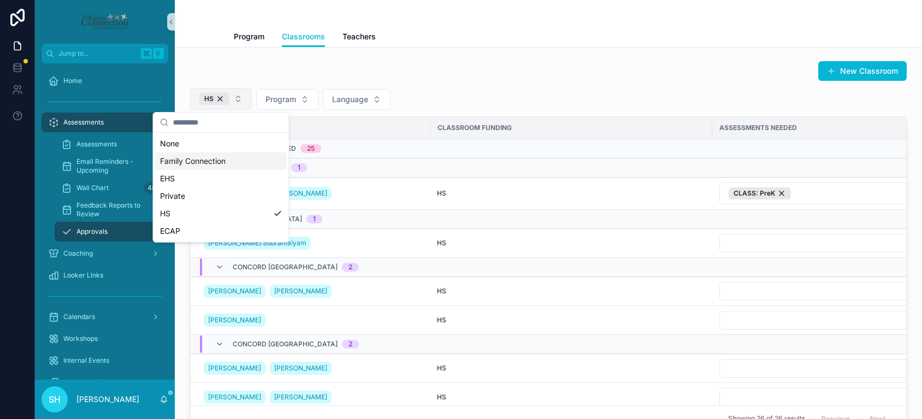
click at [421, 72] on div "New Classroom" at bounding box center [548, 71] width 716 height 21
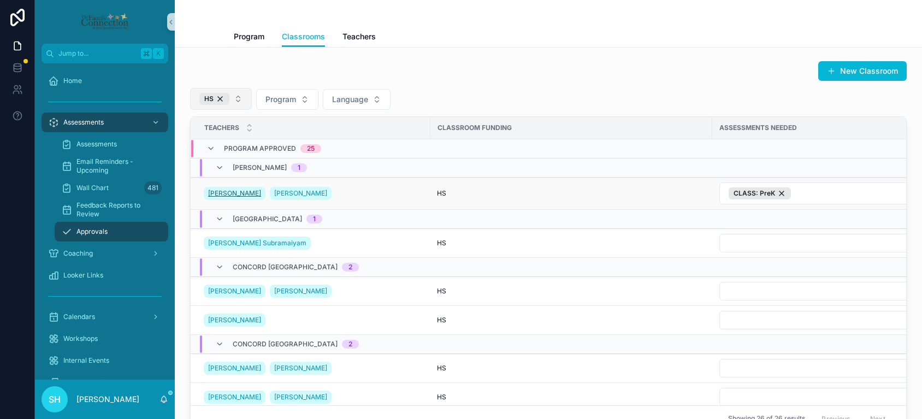
click at [241, 193] on span "Ashayla Malone" at bounding box center [234, 193] width 53 height 9
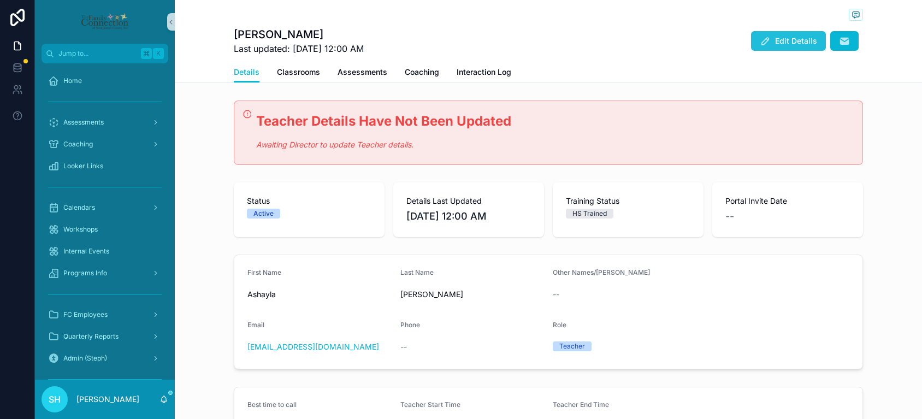
click at [787, 41] on span "Edit Details" at bounding box center [796, 40] width 42 height 11
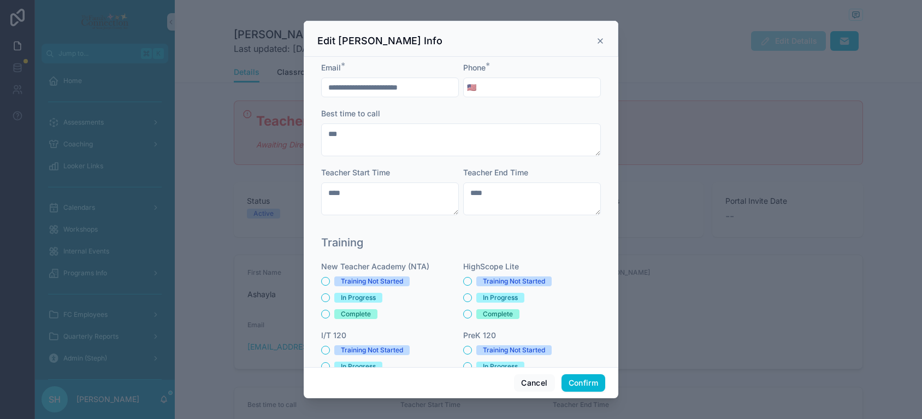
scroll to position [249, 0]
click at [534, 383] on button "Cancel" at bounding box center [534, 382] width 40 height 17
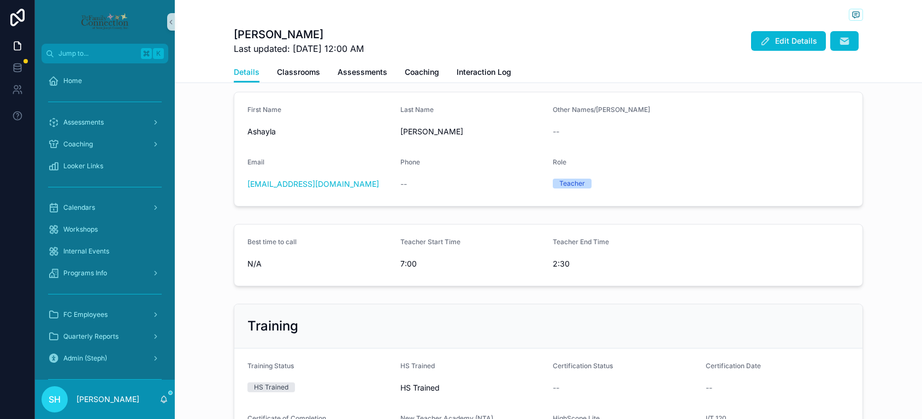
scroll to position [0, 0]
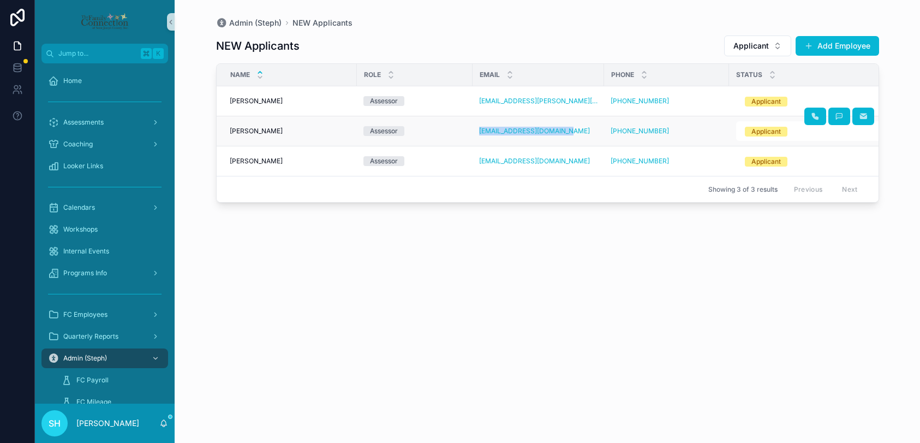
drag, startPoint x: 478, startPoint y: 130, endPoint x: 563, endPoint y: 133, distance: 85.2
click at [563, 133] on td "[EMAIL_ADDRESS][DOMAIN_NAME]" at bounding box center [539, 131] width 132 height 30
copy link "[EMAIL_ADDRESS][DOMAIN_NAME]"
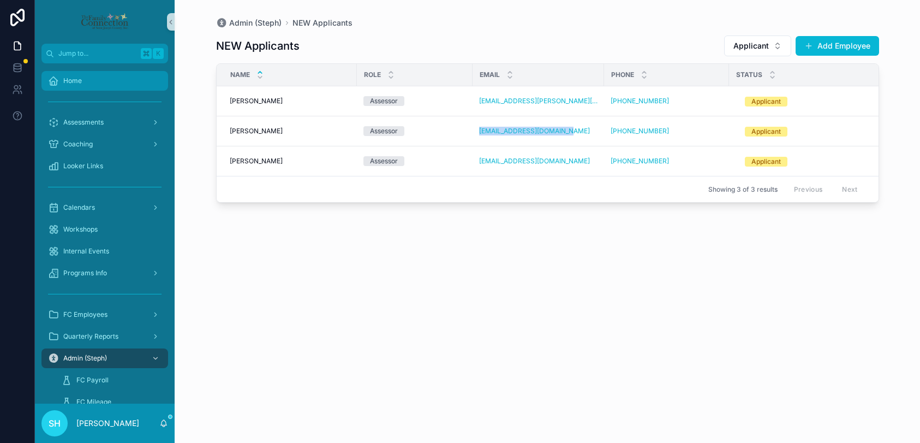
click at [69, 79] on span "Home" at bounding box center [72, 80] width 19 height 9
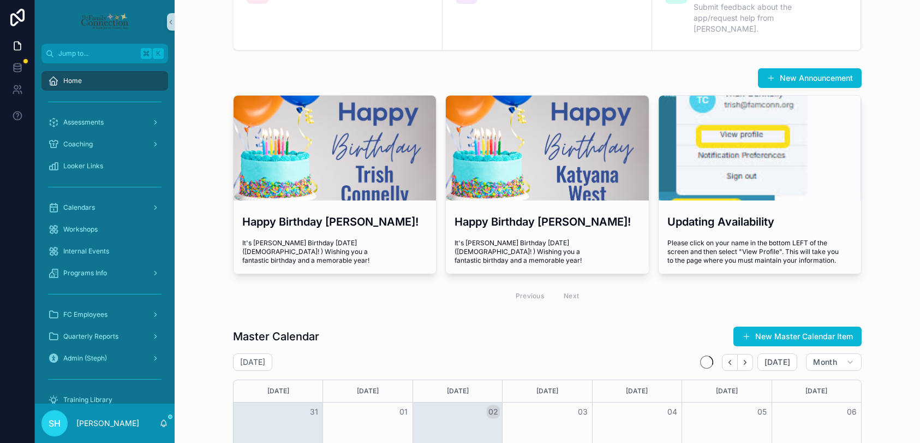
scroll to position [112, 0]
